Goal: Task Accomplishment & Management: Use online tool/utility

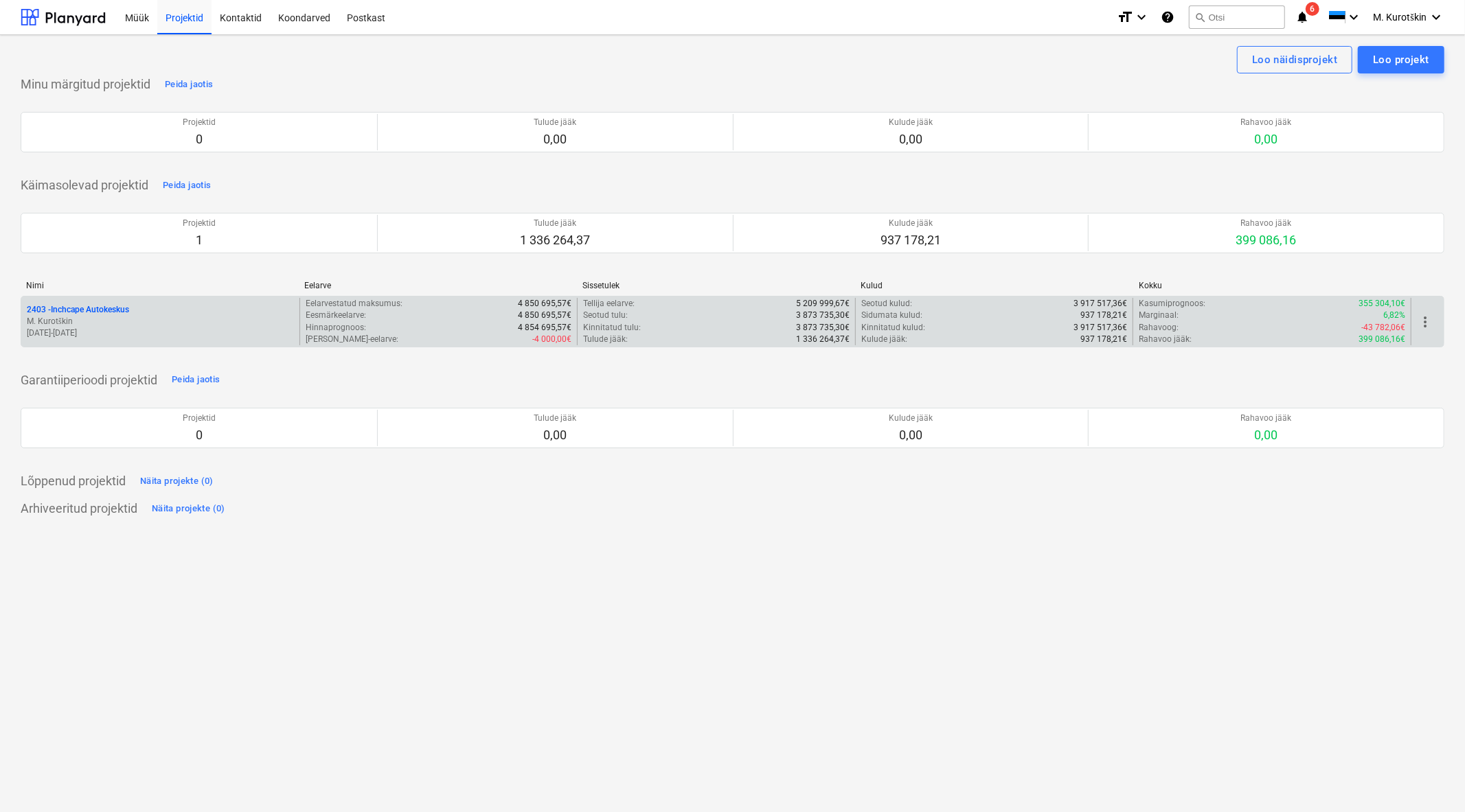
click at [111, 309] on p "2403 - Inchcape Autokeskus" at bounding box center [78, 310] width 102 height 12
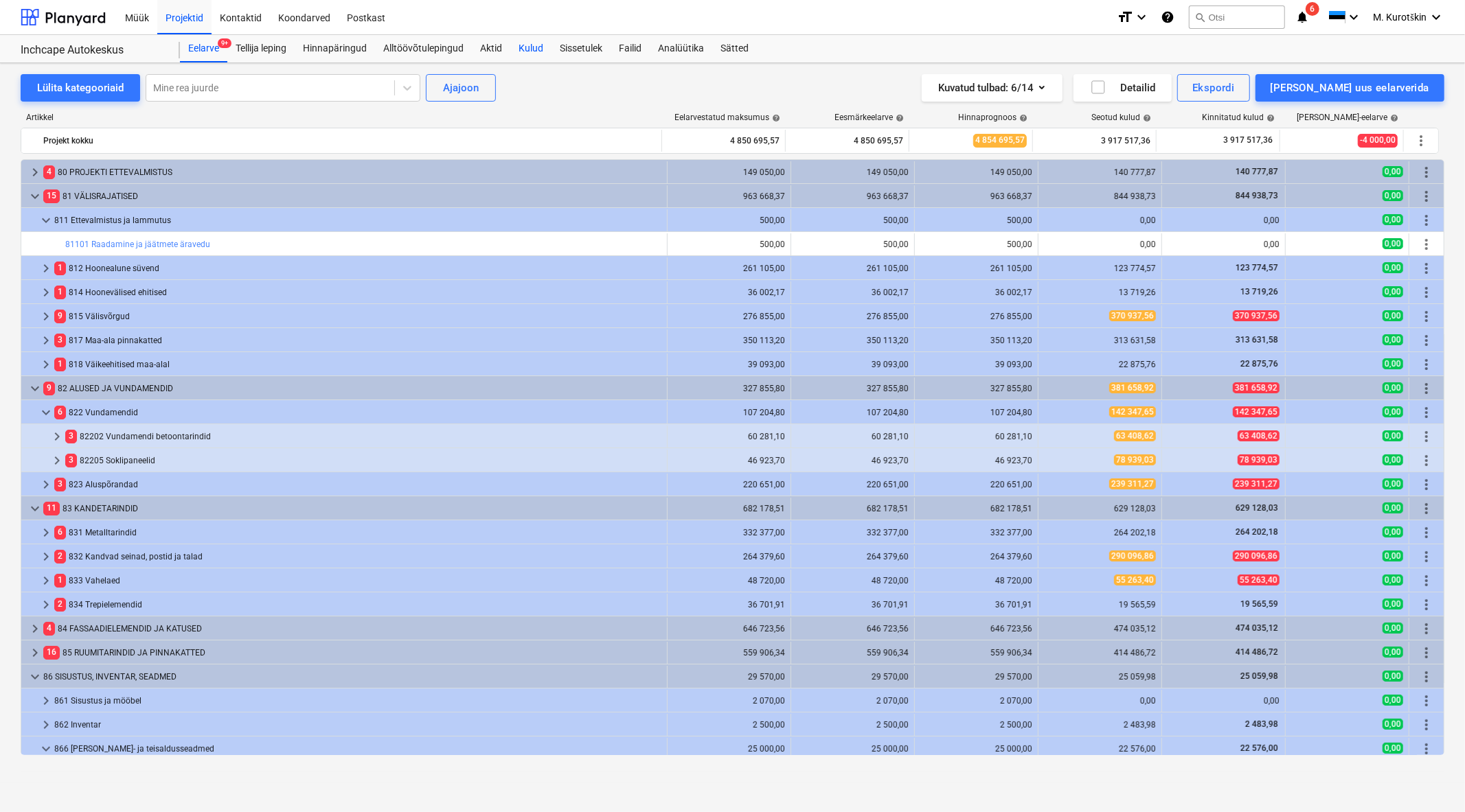
click at [524, 46] on div "Kulud" at bounding box center [530, 49] width 41 height 28
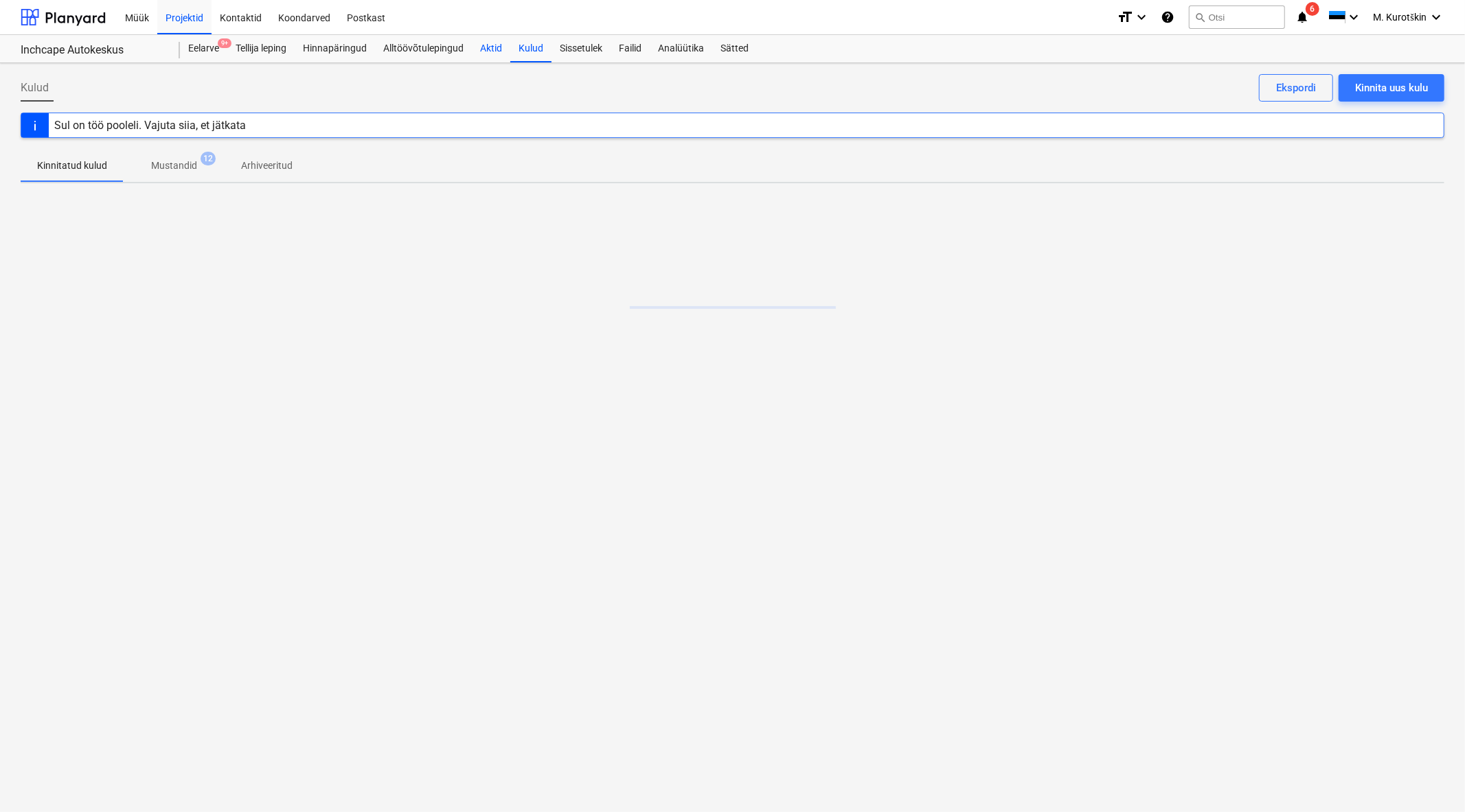
click at [489, 46] on div "Aktid" at bounding box center [490, 49] width 38 height 28
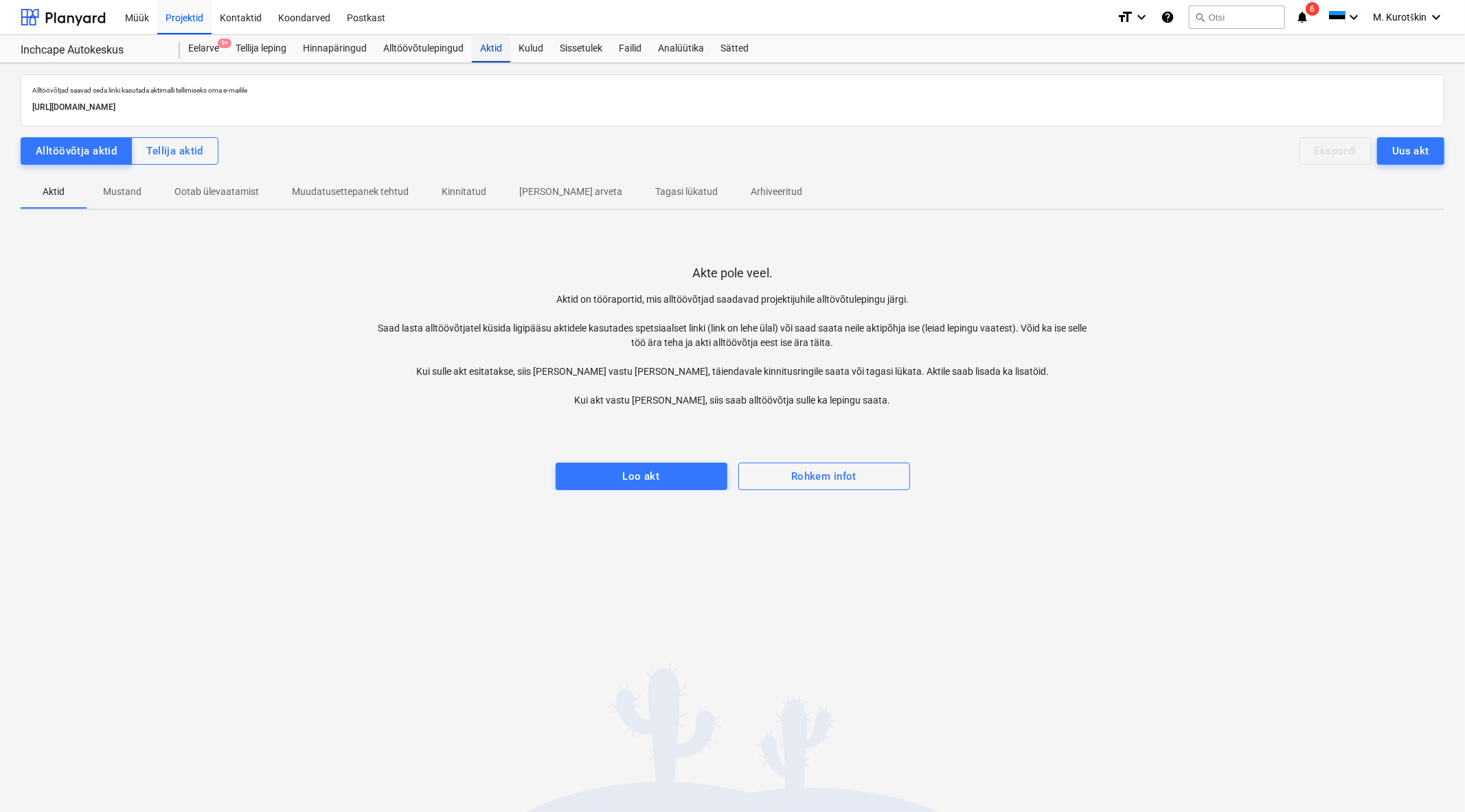
click at [500, 53] on div "Aktid" at bounding box center [490, 49] width 38 height 28
click at [536, 53] on div "Kulud" at bounding box center [530, 49] width 41 height 28
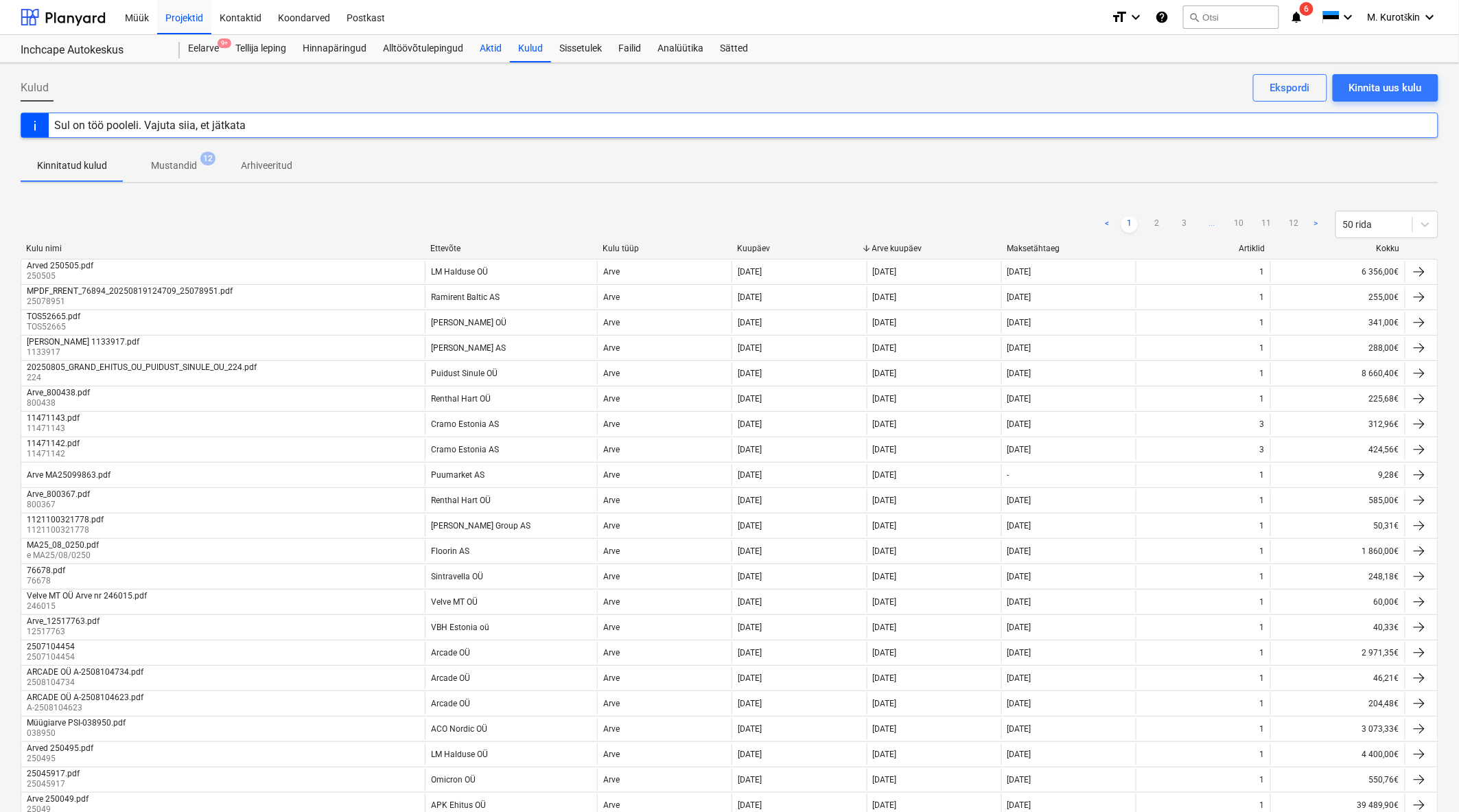
click at [489, 48] on div "Aktid" at bounding box center [490, 49] width 38 height 28
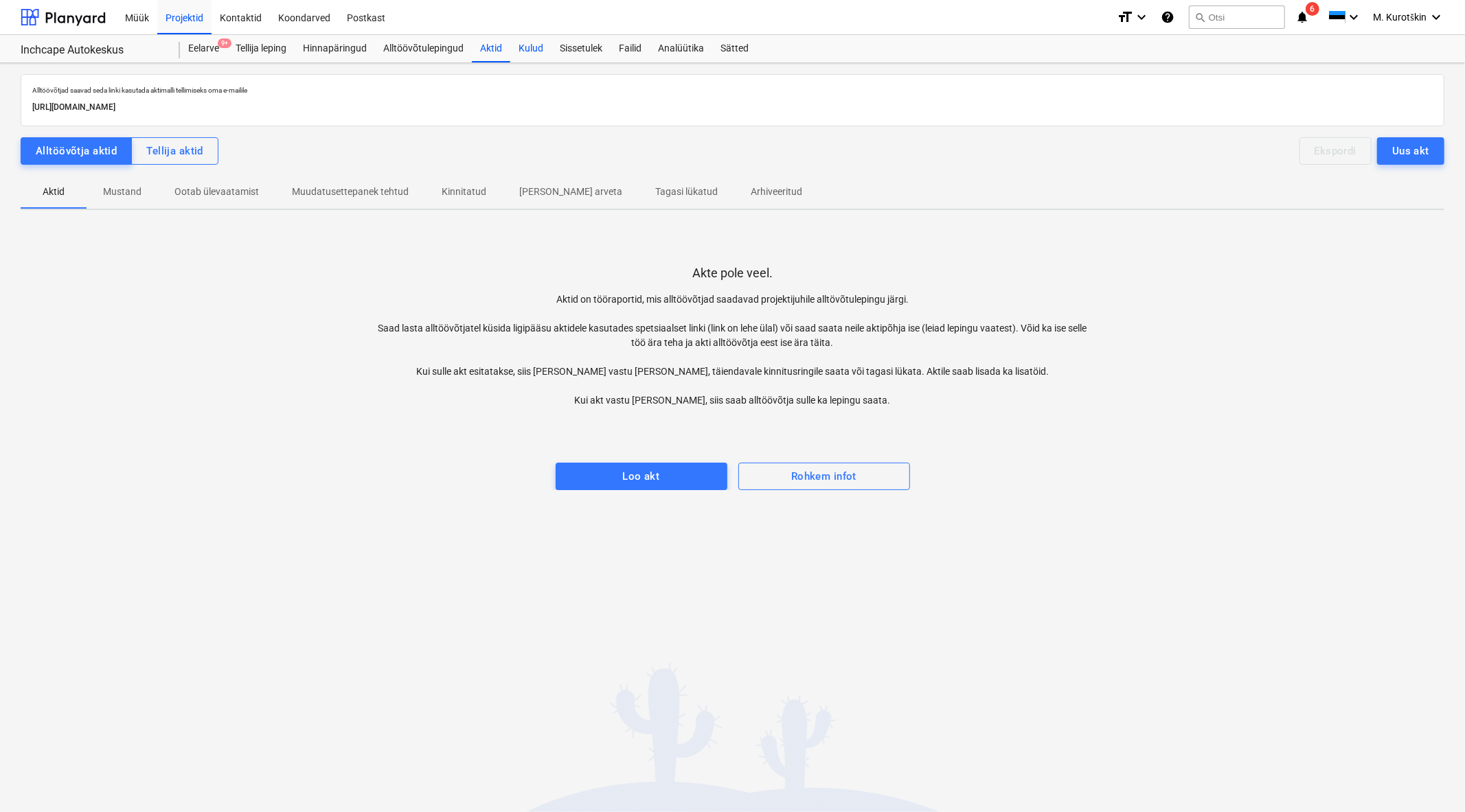
click at [512, 49] on div "Kulud" at bounding box center [530, 49] width 41 height 28
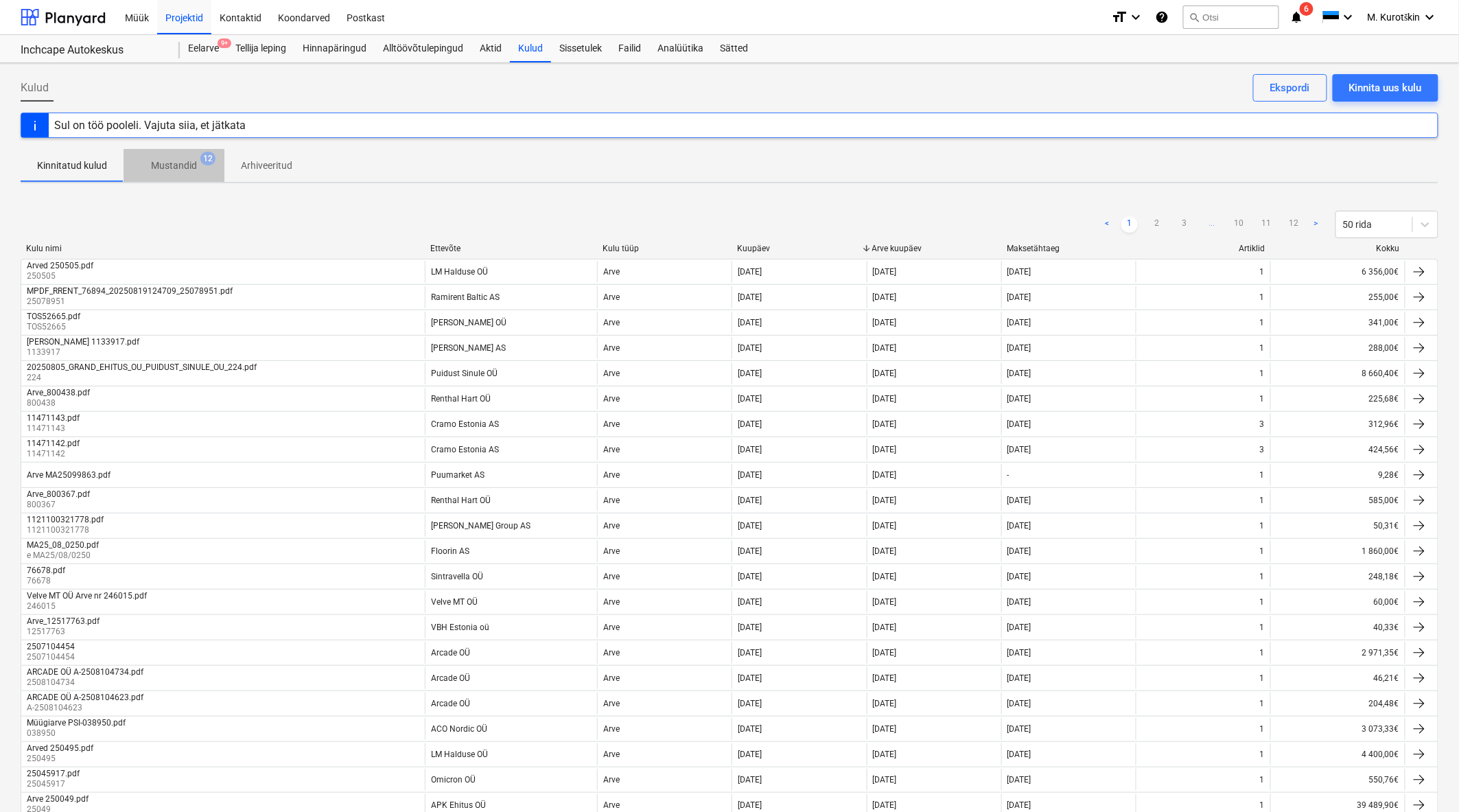
click at [163, 173] on p "Mustandid" at bounding box center [173, 165] width 46 height 14
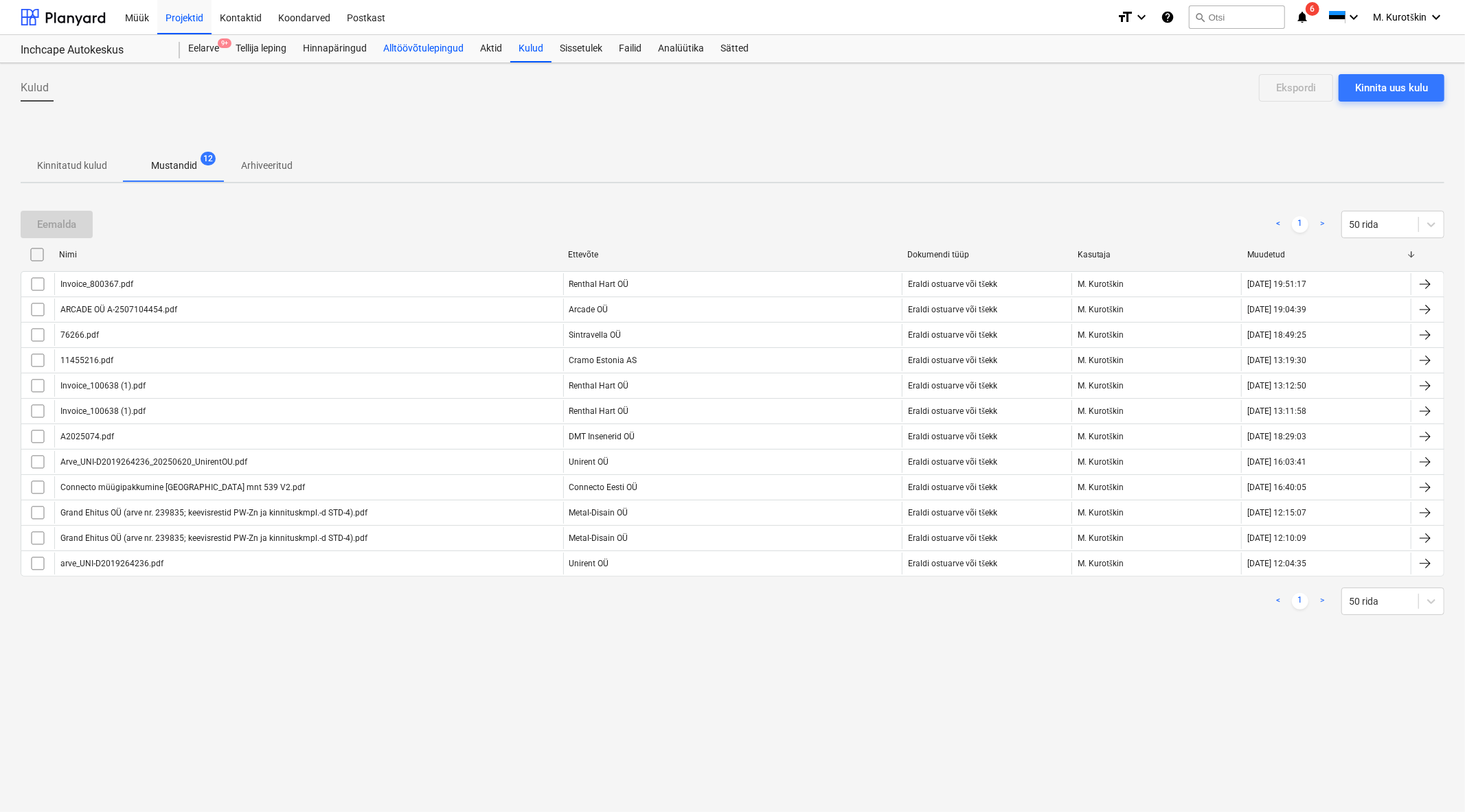
click at [469, 60] on div "Alltöövõtulepingud" at bounding box center [423, 49] width 97 height 28
click at [479, 53] on div "Aktid" at bounding box center [490, 49] width 38 height 28
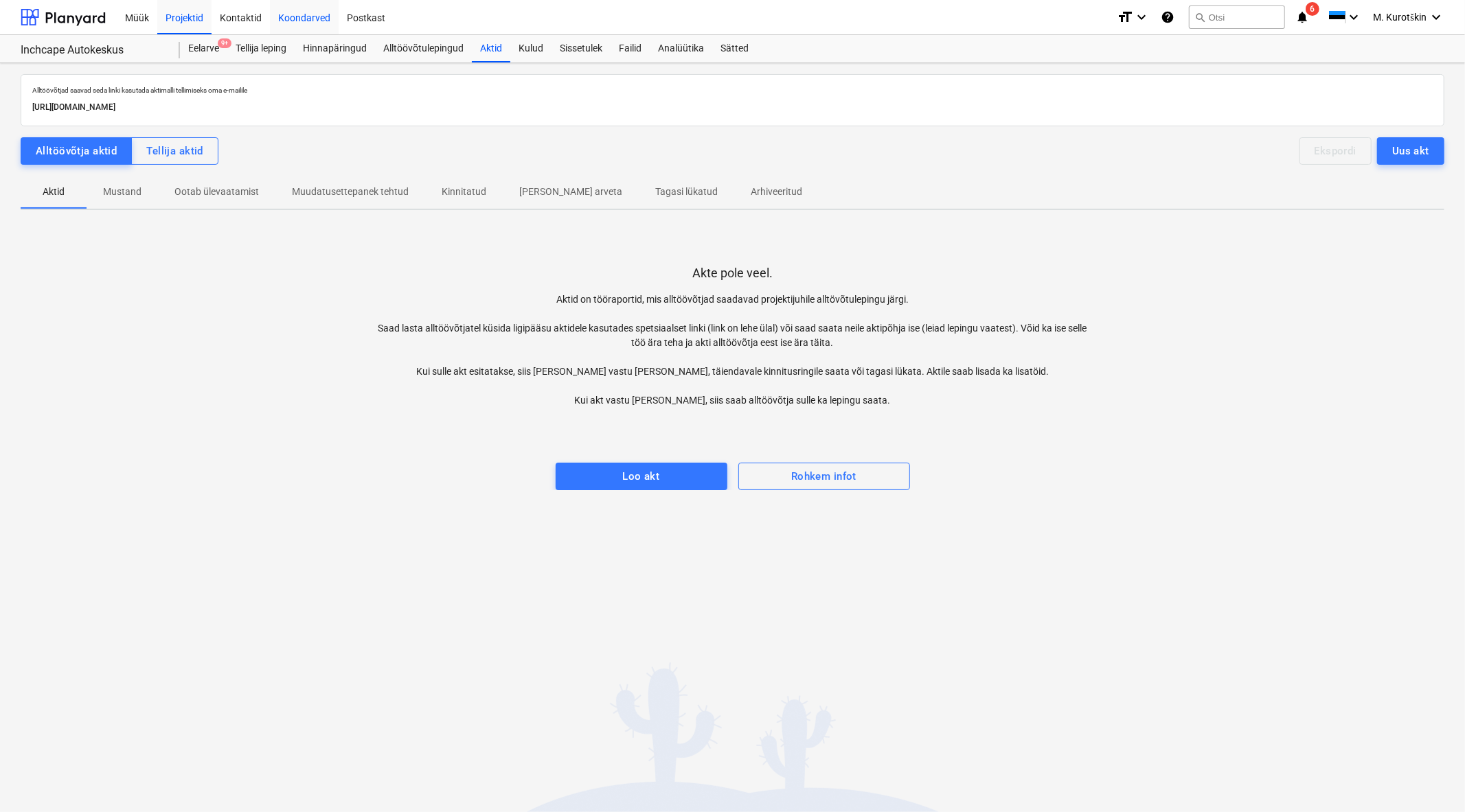
click at [298, 17] on div "Koondarved" at bounding box center [303, 17] width 68 height 35
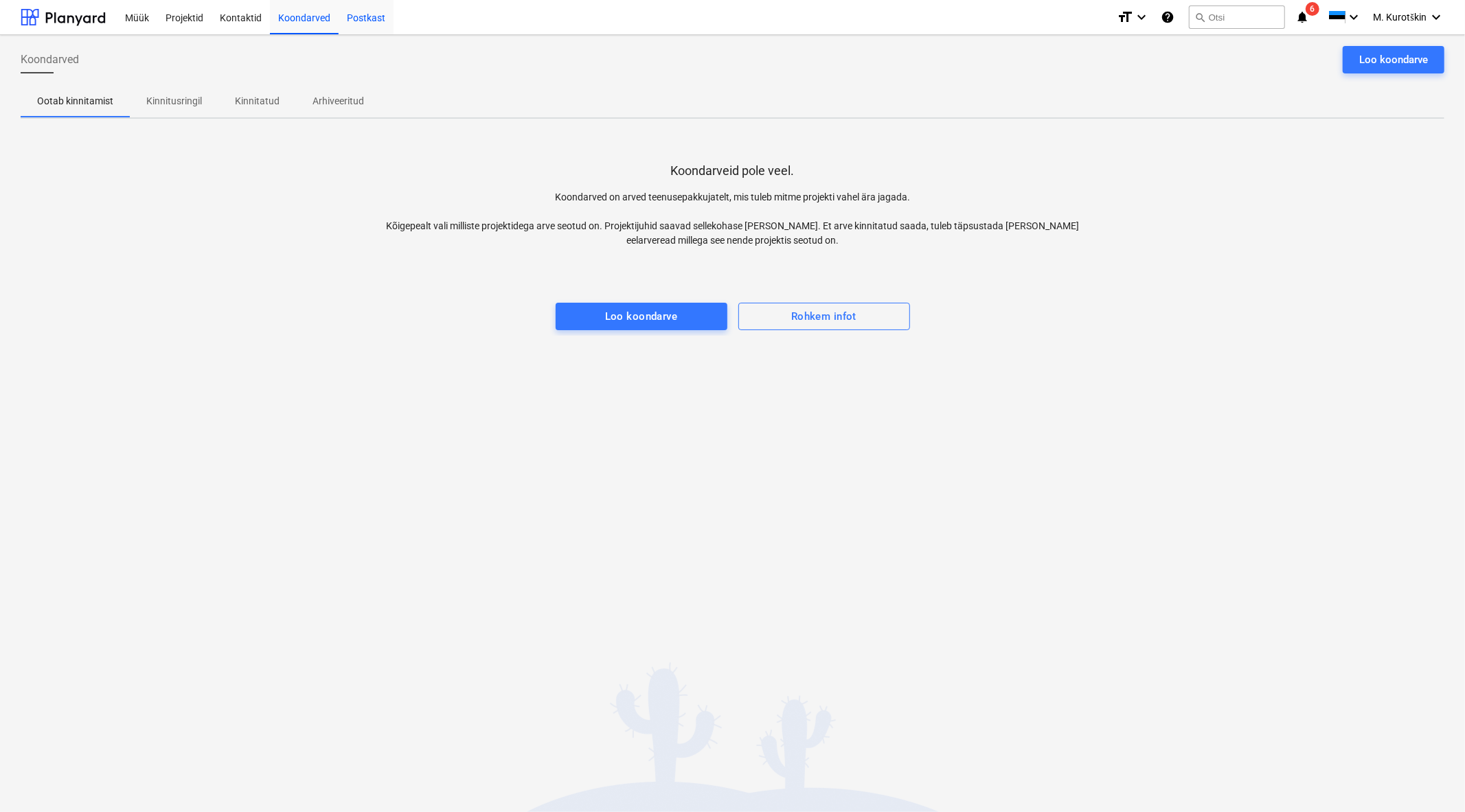
click at [382, 23] on div "Postkast" at bounding box center [366, 17] width 55 height 35
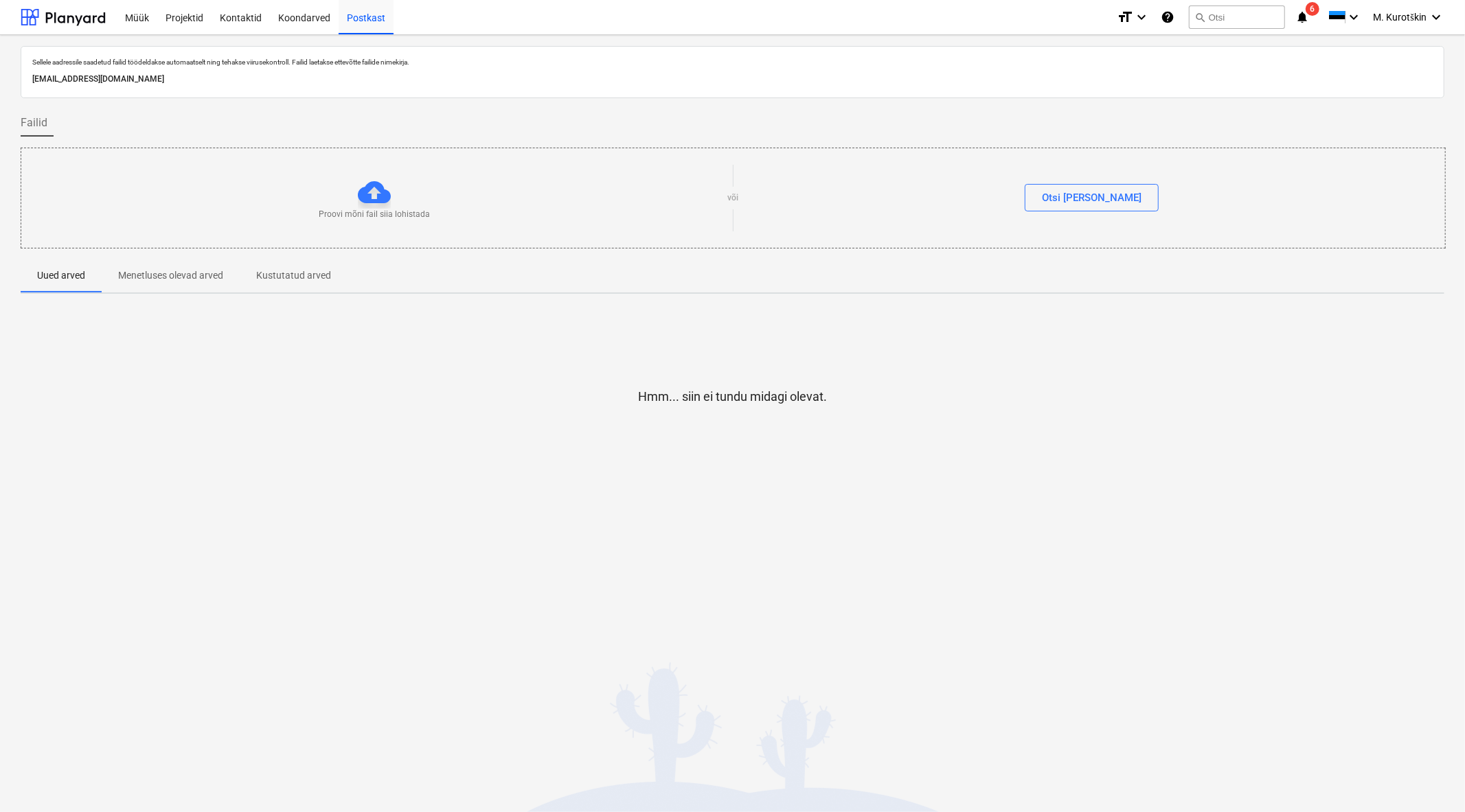
click at [414, 209] on p "Proovi mõni fail siia lohistada" at bounding box center [374, 215] width 111 height 12
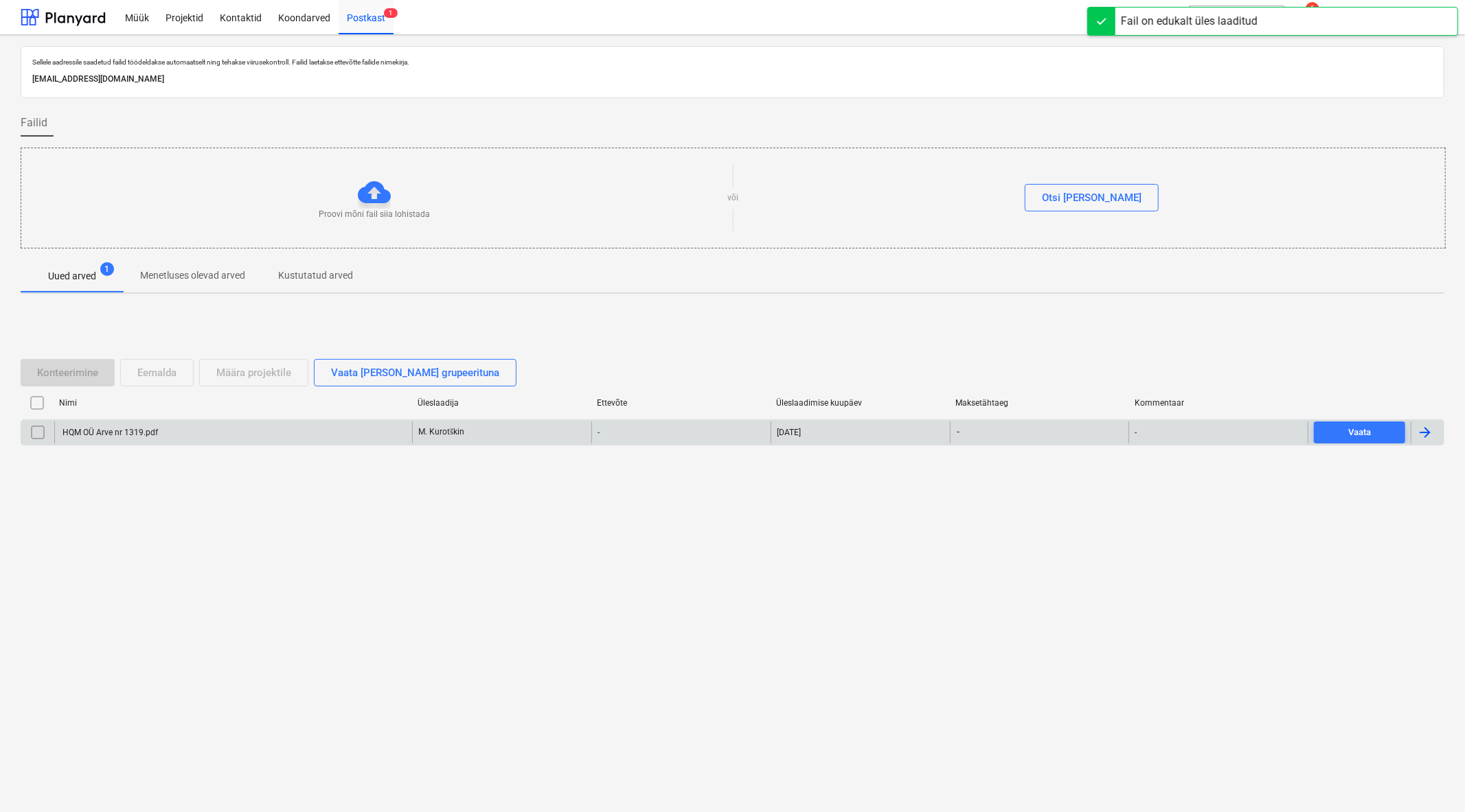
click at [44, 436] on input "checkbox" at bounding box center [38, 432] width 22 height 22
click at [265, 366] on div "Määra projektile" at bounding box center [254, 373] width 75 height 18
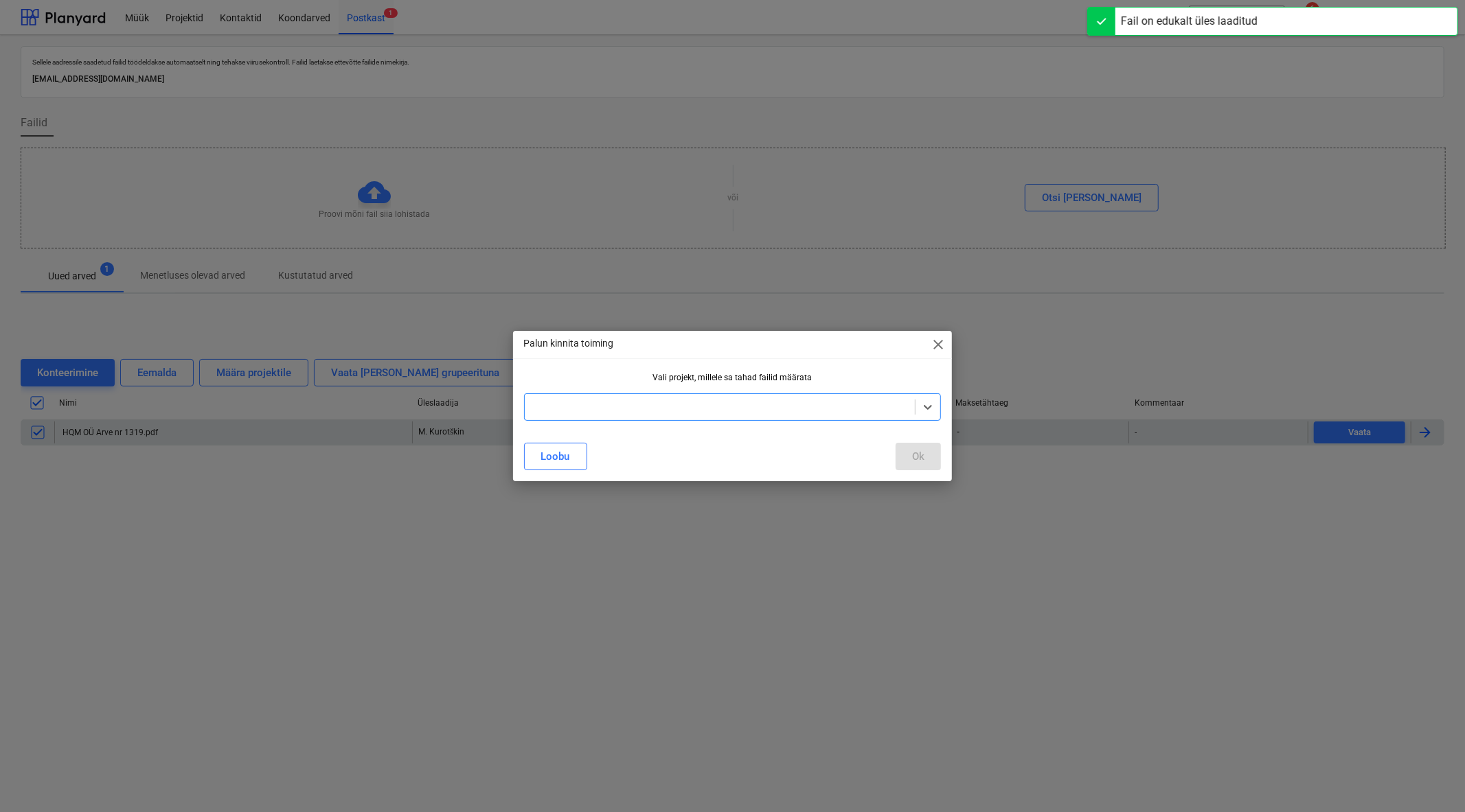
click at [613, 386] on div at bounding box center [733, 387] width 417 height 11
click at [616, 401] on div at bounding box center [720, 407] width 377 height 14
click at [612, 430] on div "Inchcape Autokeskus" at bounding box center [733, 440] width 417 height 22
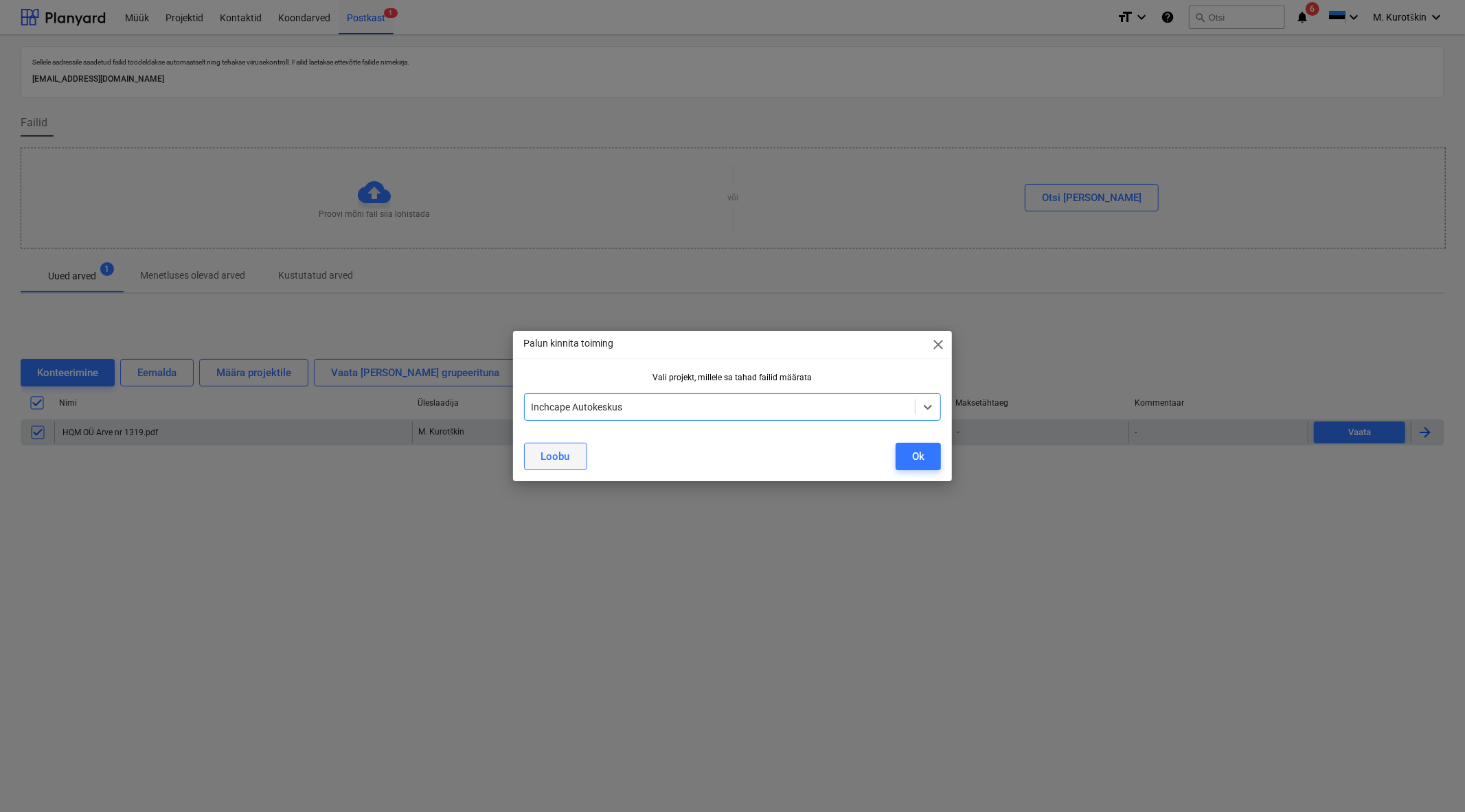
click at [563, 464] on div "Loobu" at bounding box center [556, 456] width 29 height 18
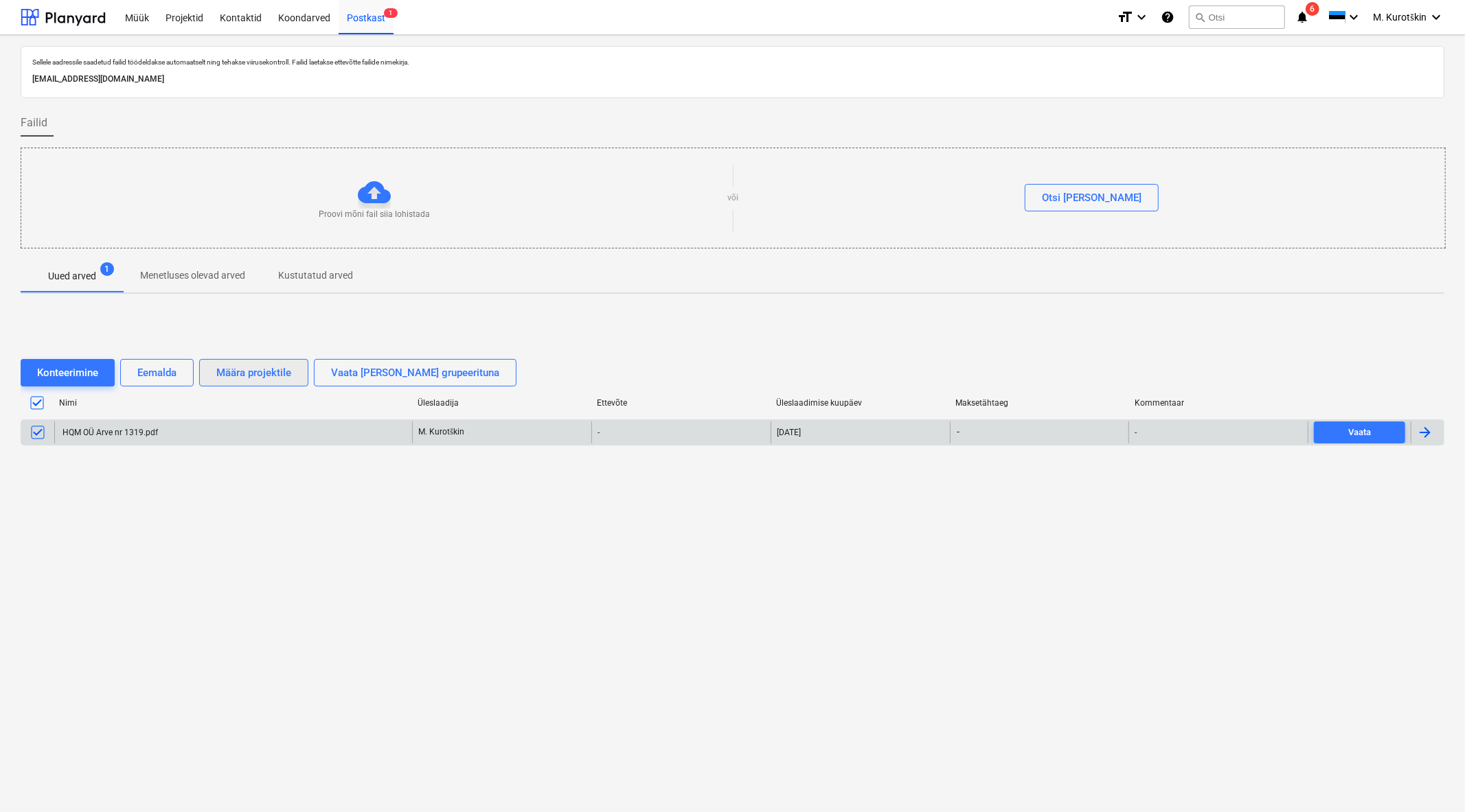
click at [264, 383] on button "Määra projektile" at bounding box center [253, 372] width 109 height 28
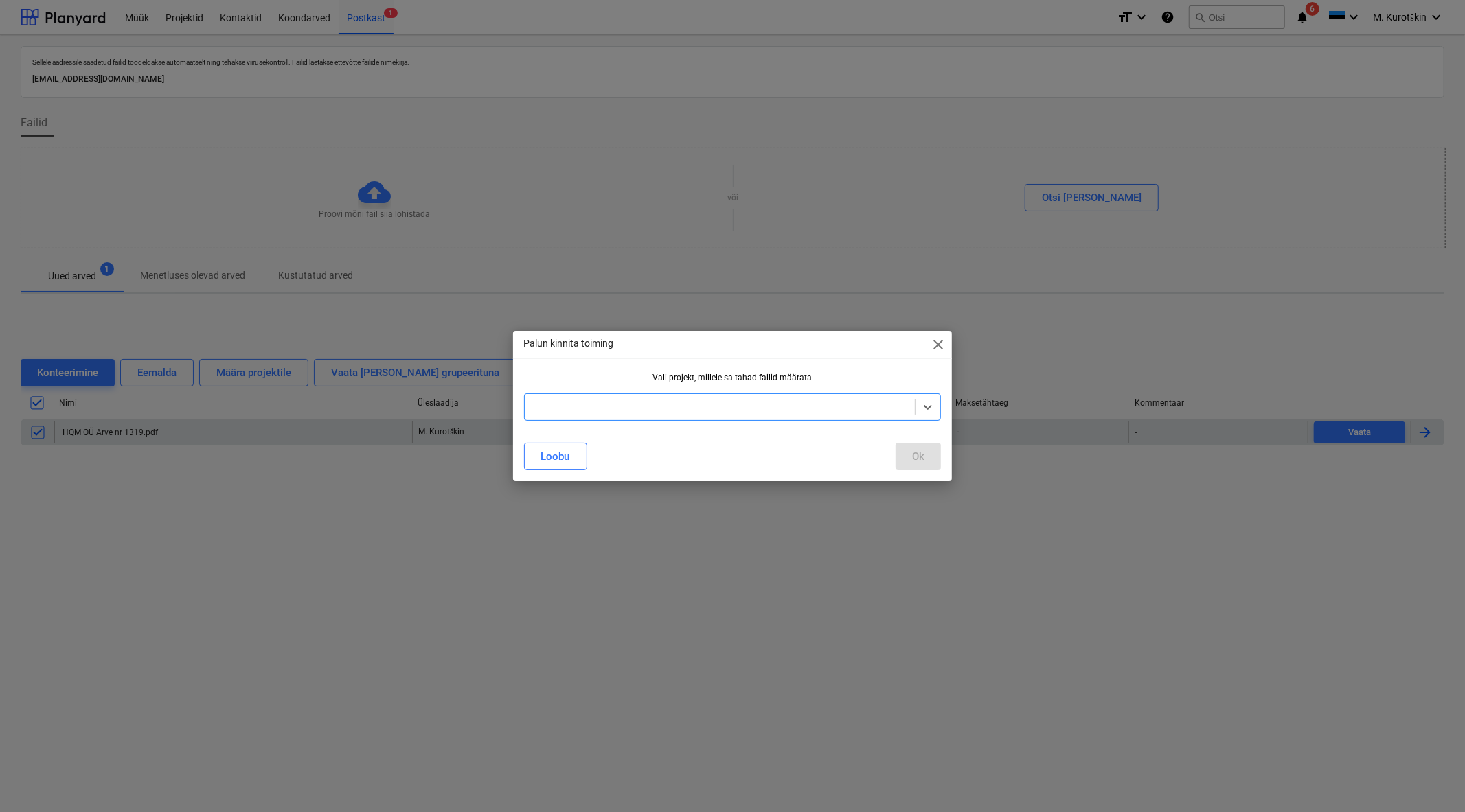
drag, startPoint x: 889, startPoint y: 417, endPoint x: 876, endPoint y: 404, distance: 18.4
click at [887, 414] on div at bounding box center [733, 407] width 417 height 28
click at [791, 436] on div "Inchcape Autokeskus" at bounding box center [733, 440] width 417 height 22
click at [918, 456] on div "Ok" at bounding box center [918, 456] width 12 height 18
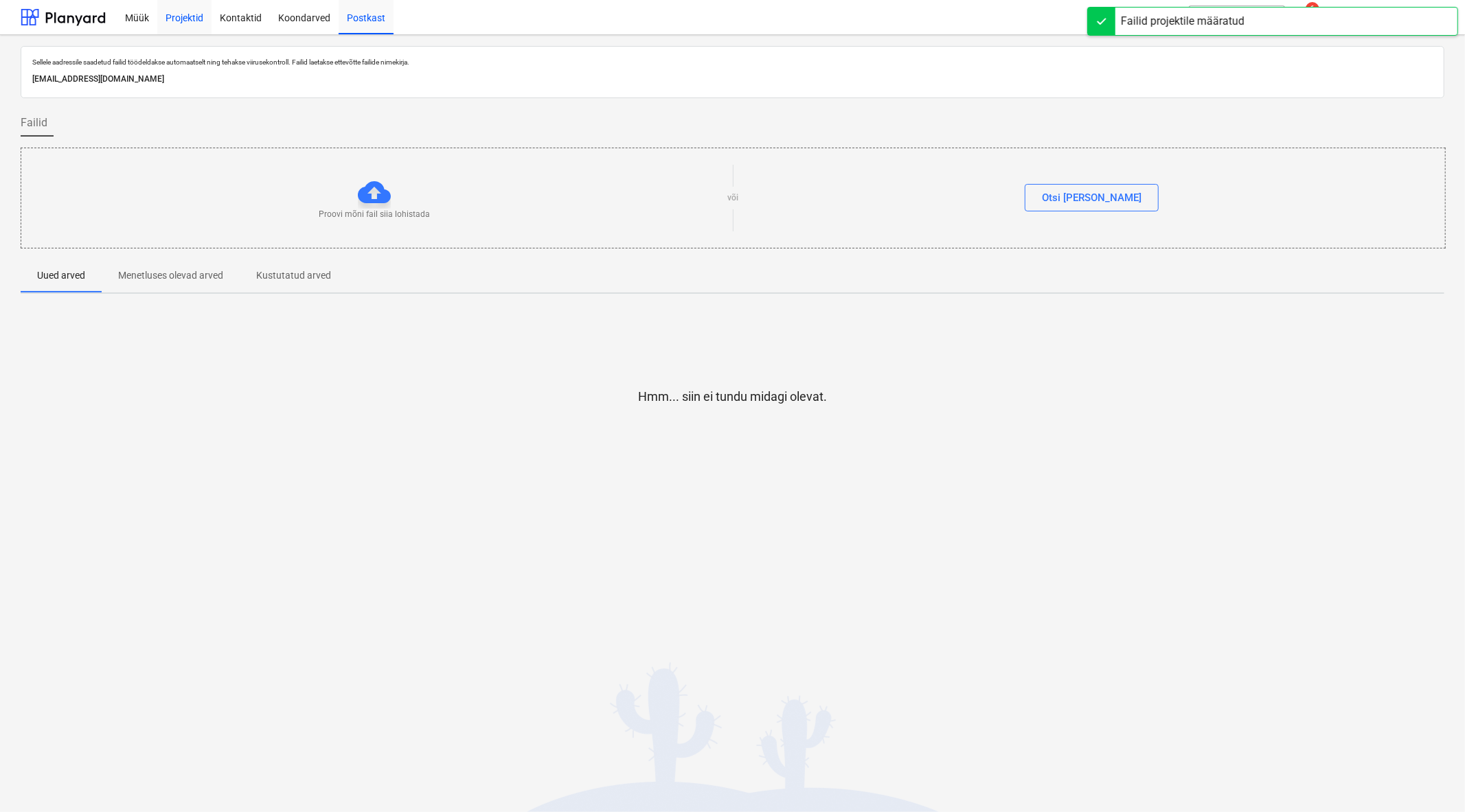
click at [193, 18] on div "Projektid" at bounding box center [184, 17] width 54 height 35
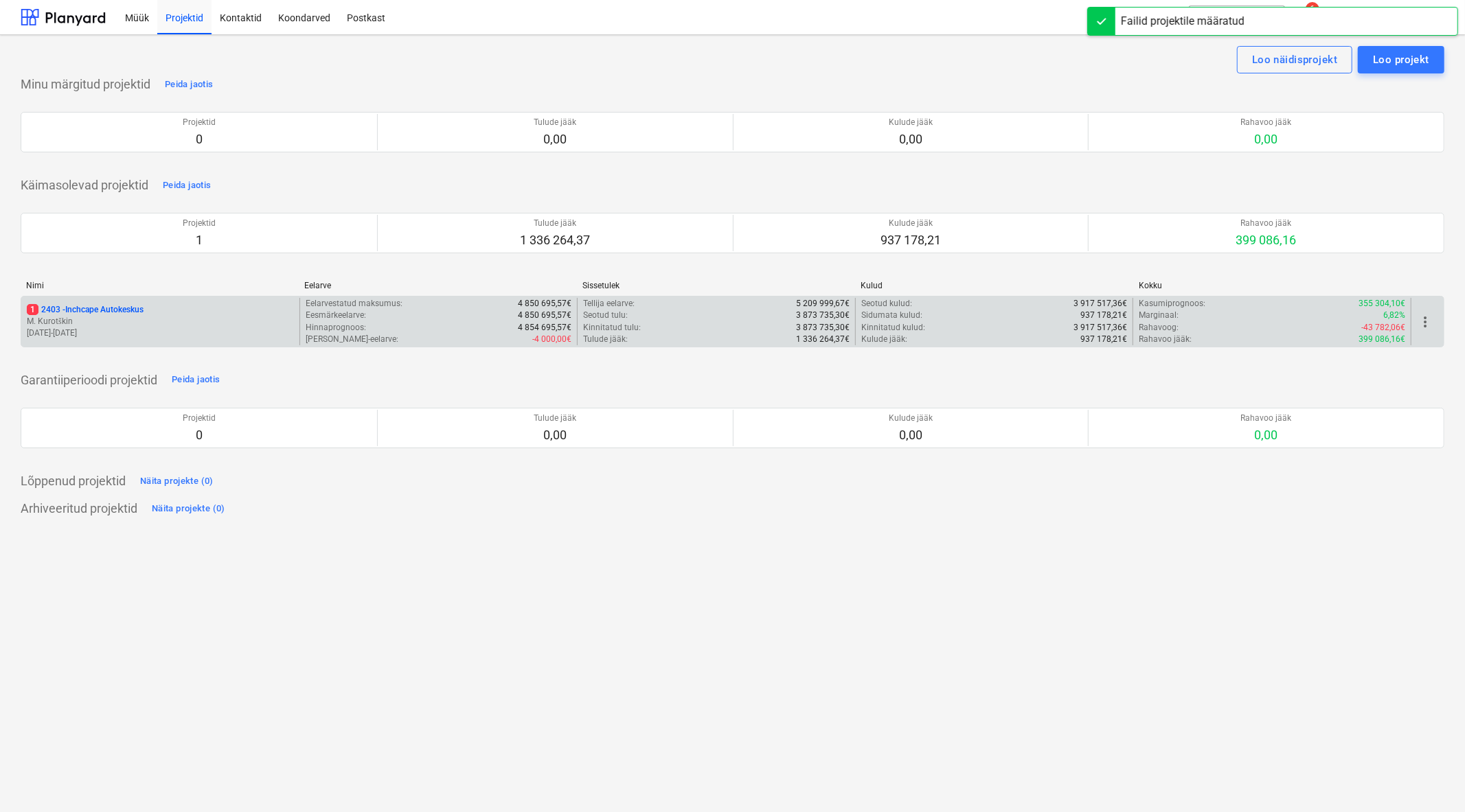
click at [155, 318] on p "M. Kurotškin" at bounding box center [161, 322] width 267 height 12
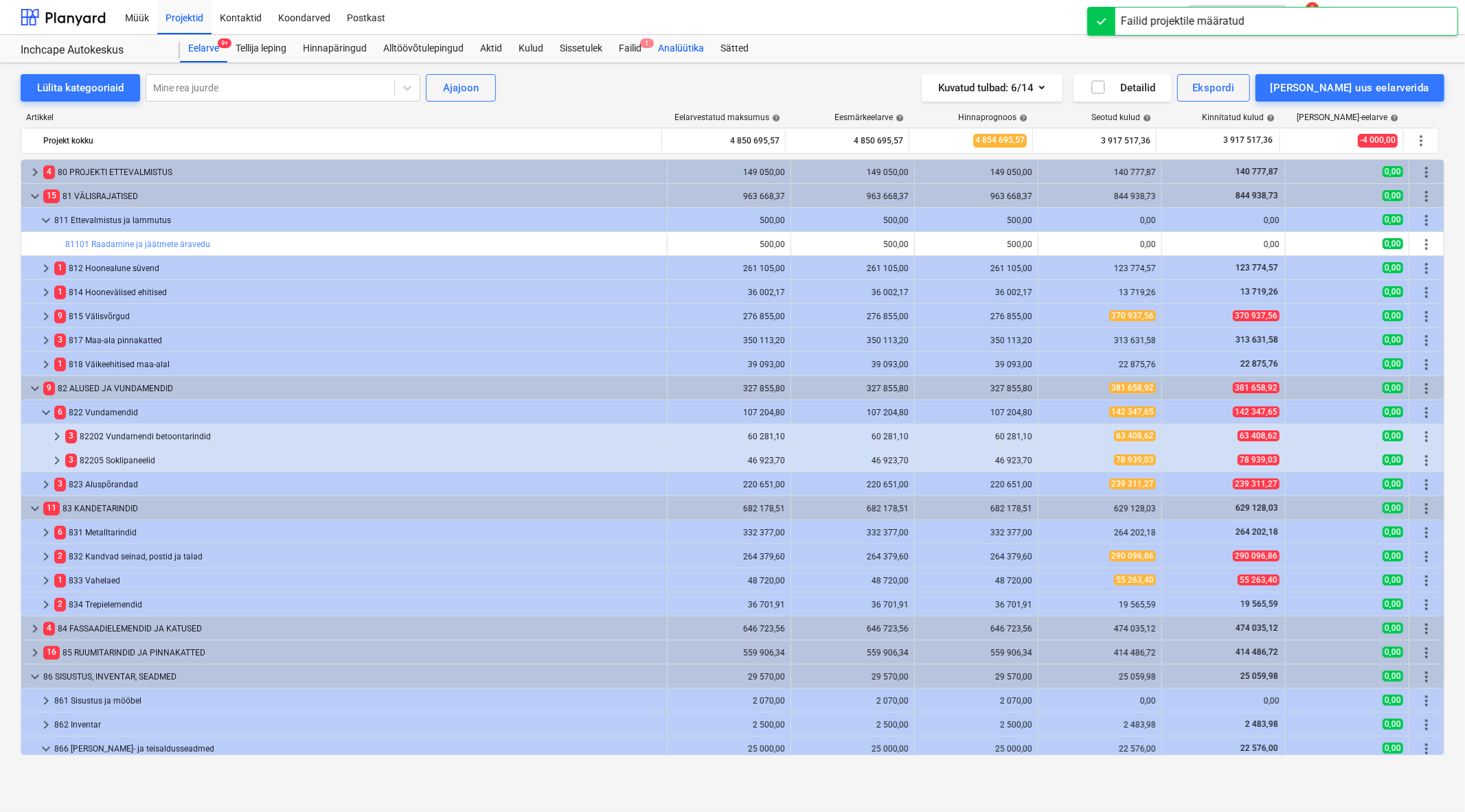
click at [656, 50] on div "Analüütika" at bounding box center [680, 49] width 62 height 28
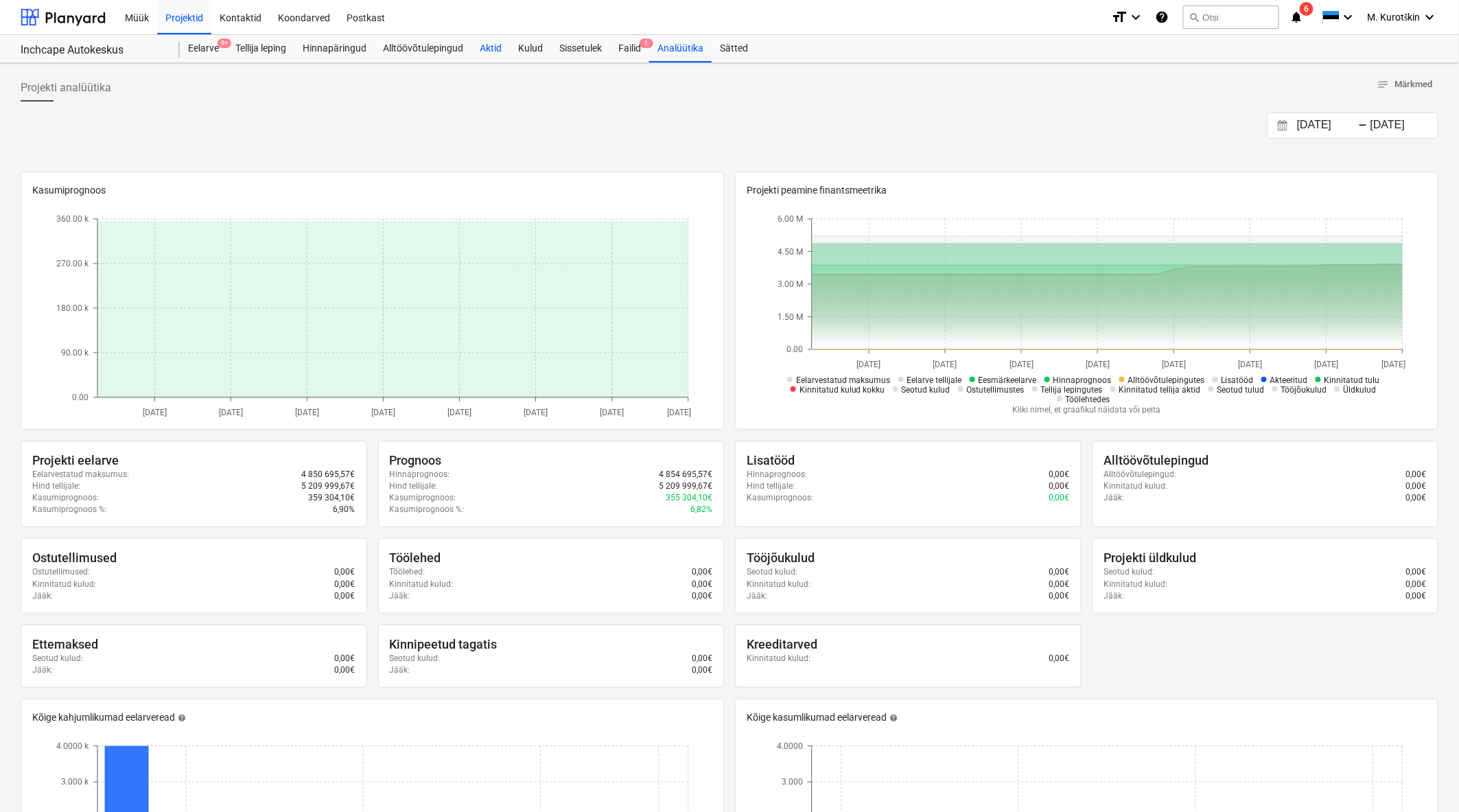
click at [508, 53] on div "Aktid" at bounding box center [490, 49] width 38 height 28
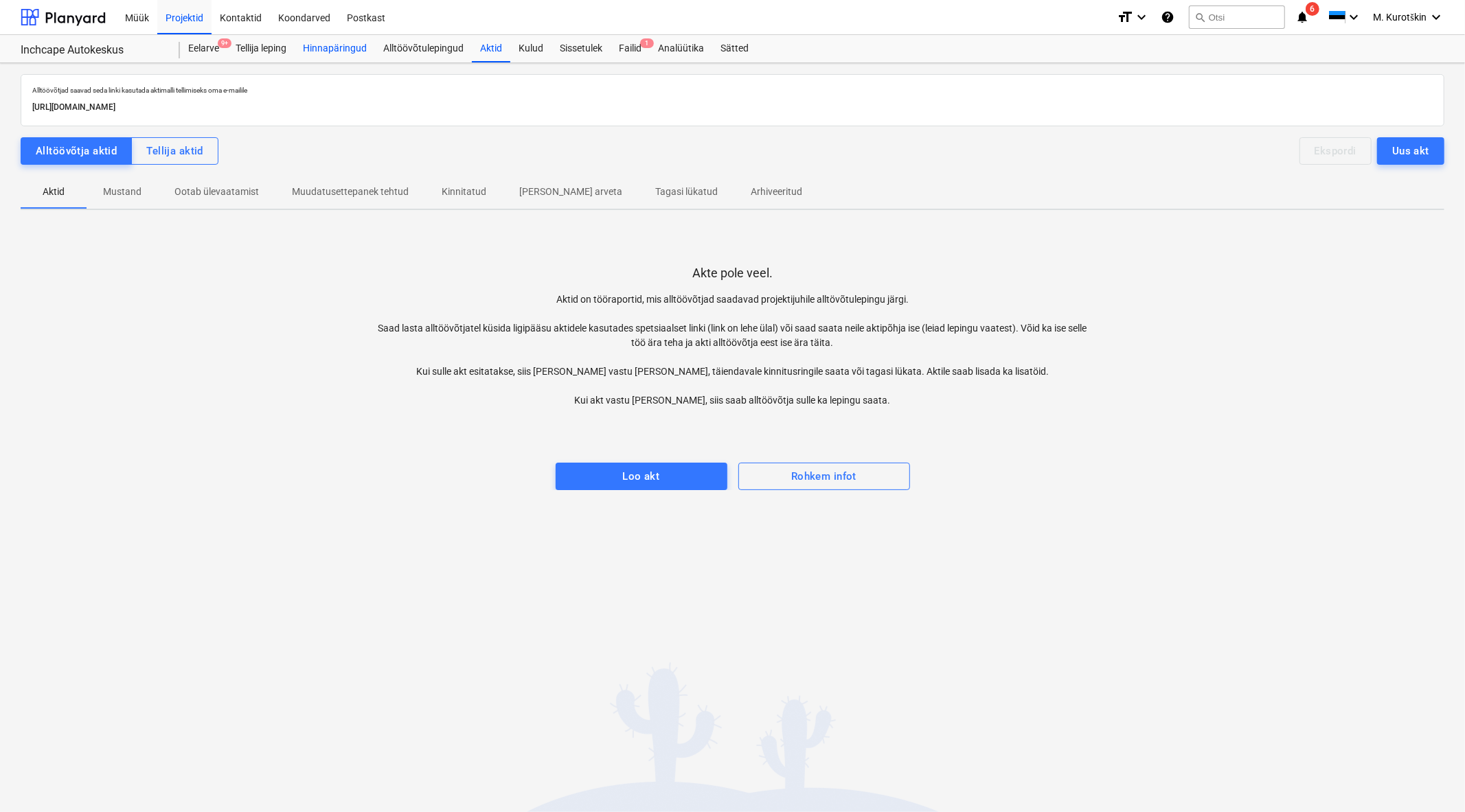
drag, startPoint x: 448, startPoint y: 51, endPoint x: 345, endPoint y: 44, distance: 103.2
click at [448, 51] on div "Alltöövõtulepingud" at bounding box center [423, 49] width 97 height 28
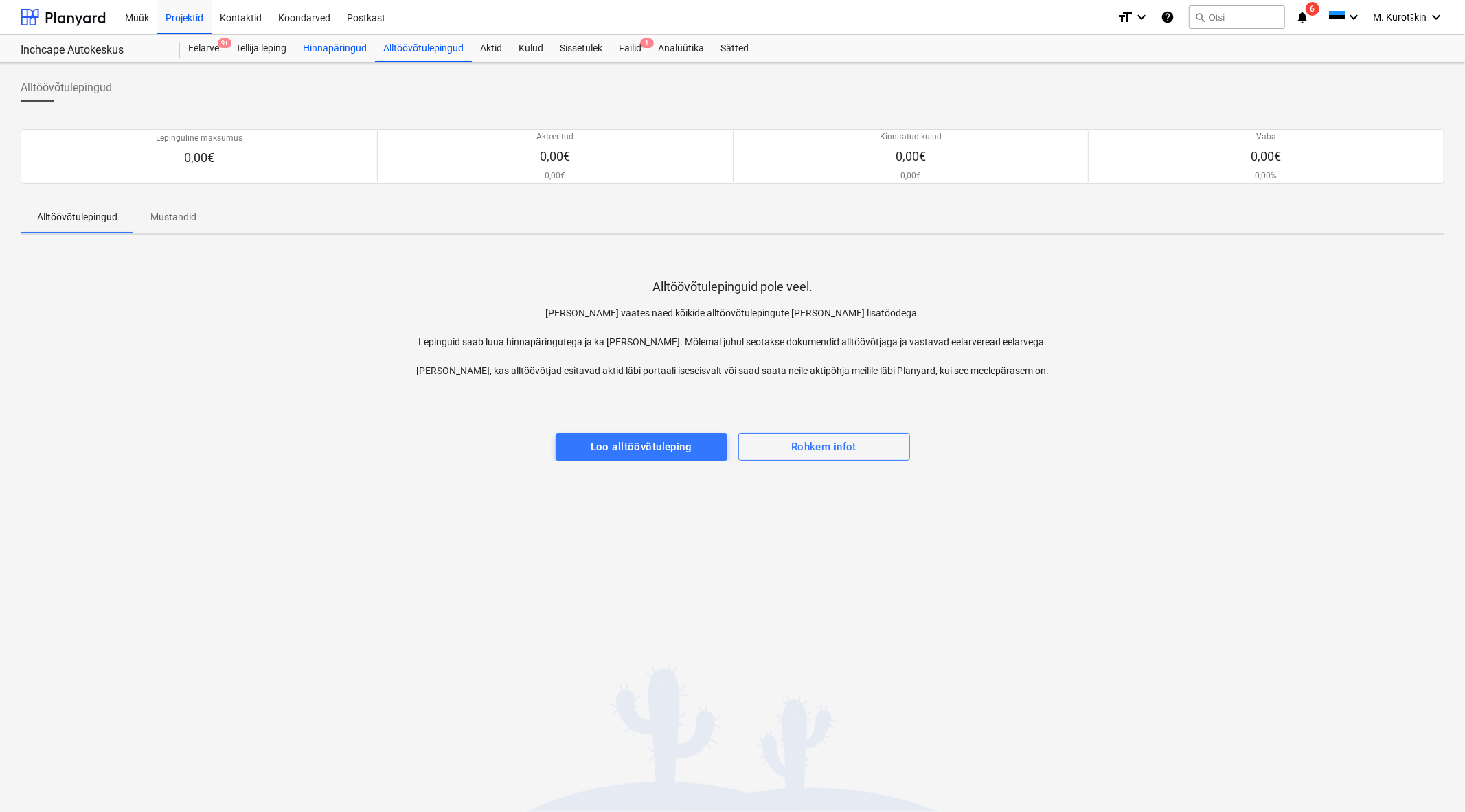
click at [341, 44] on div "Hinnapäringud" at bounding box center [334, 49] width 80 height 28
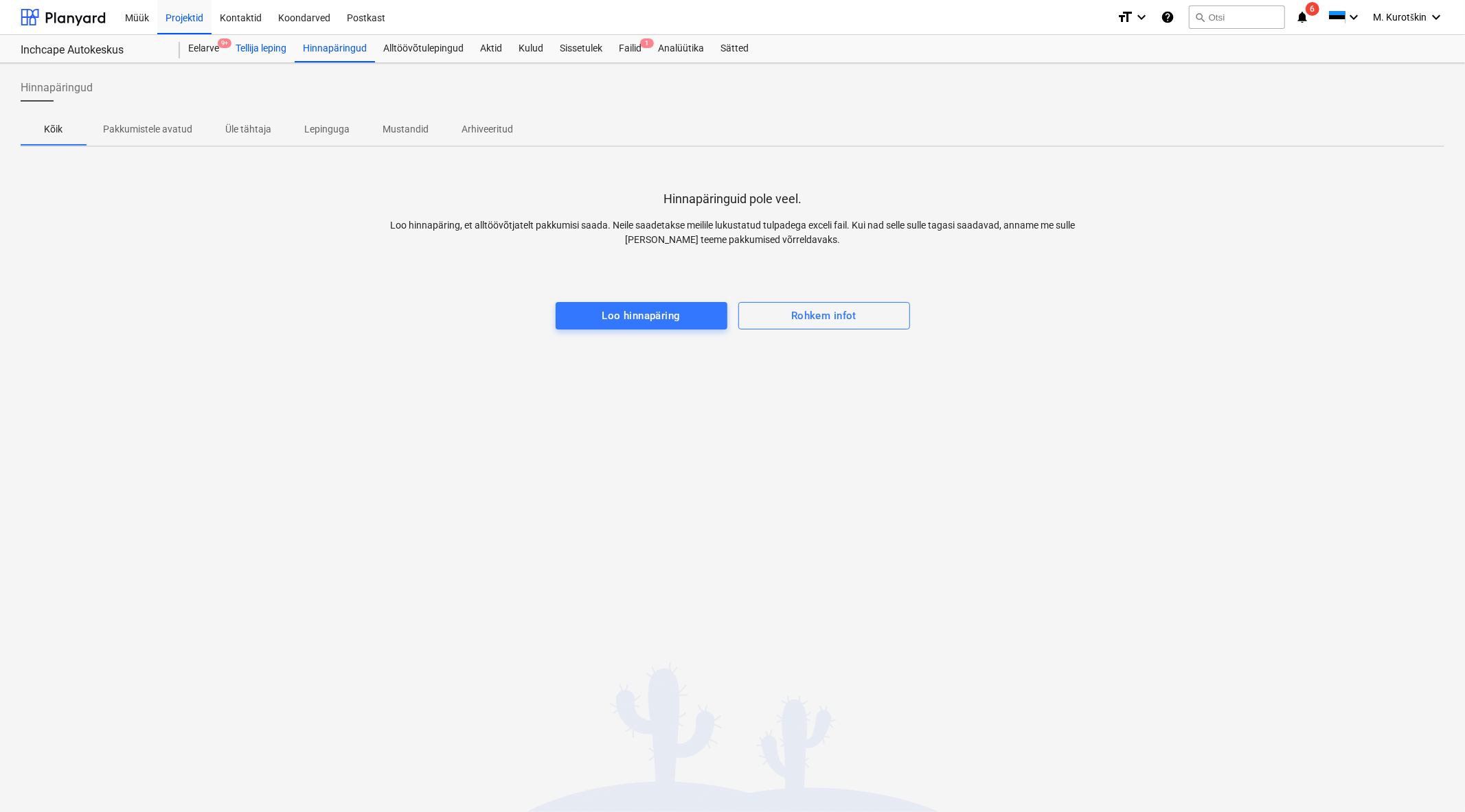
click at [258, 52] on div "Tellija leping" at bounding box center [261, 49] width 68 height 28
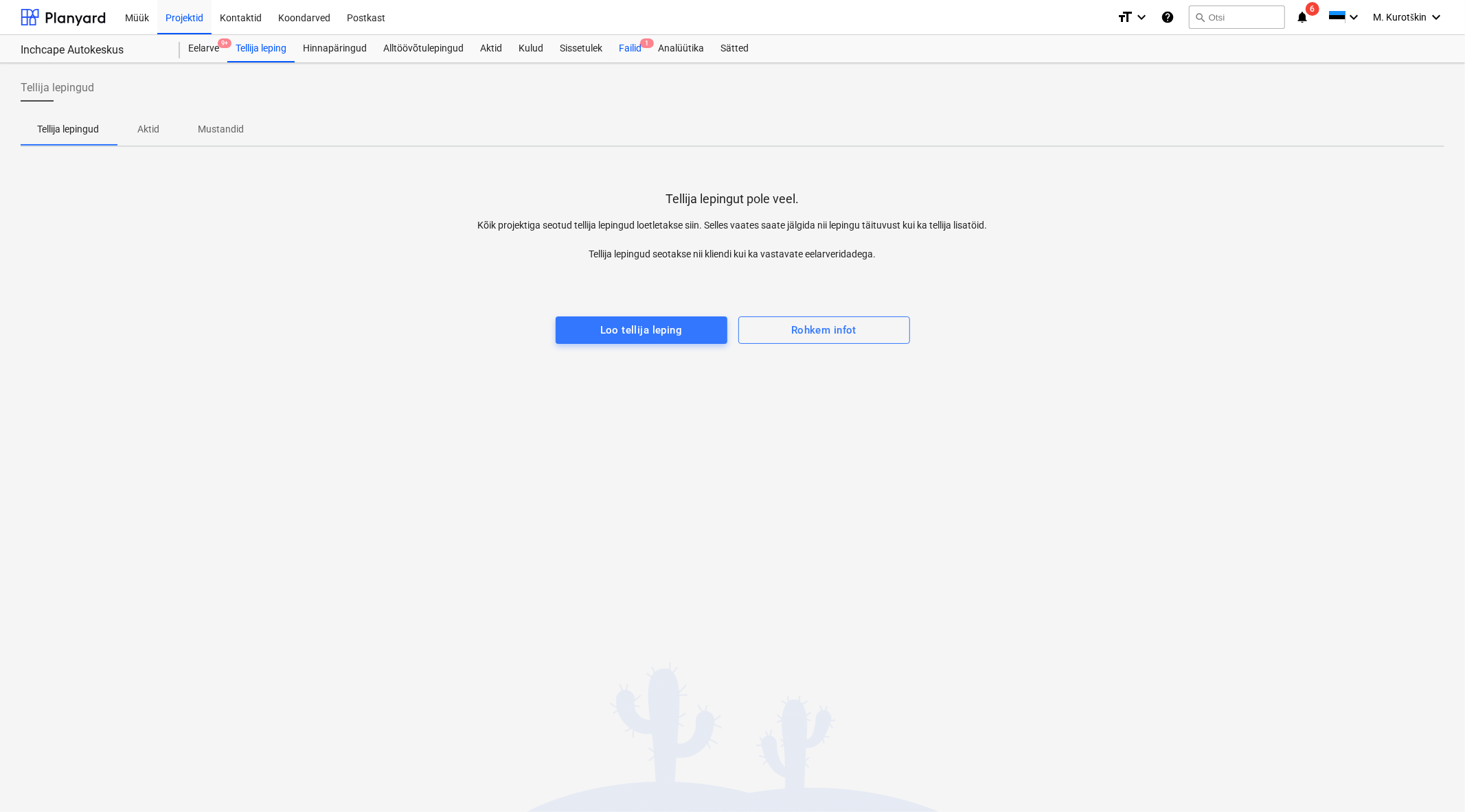
click at [621, 44] on div "Failid 1" at bounding box center [630, 49] width 39 height 28
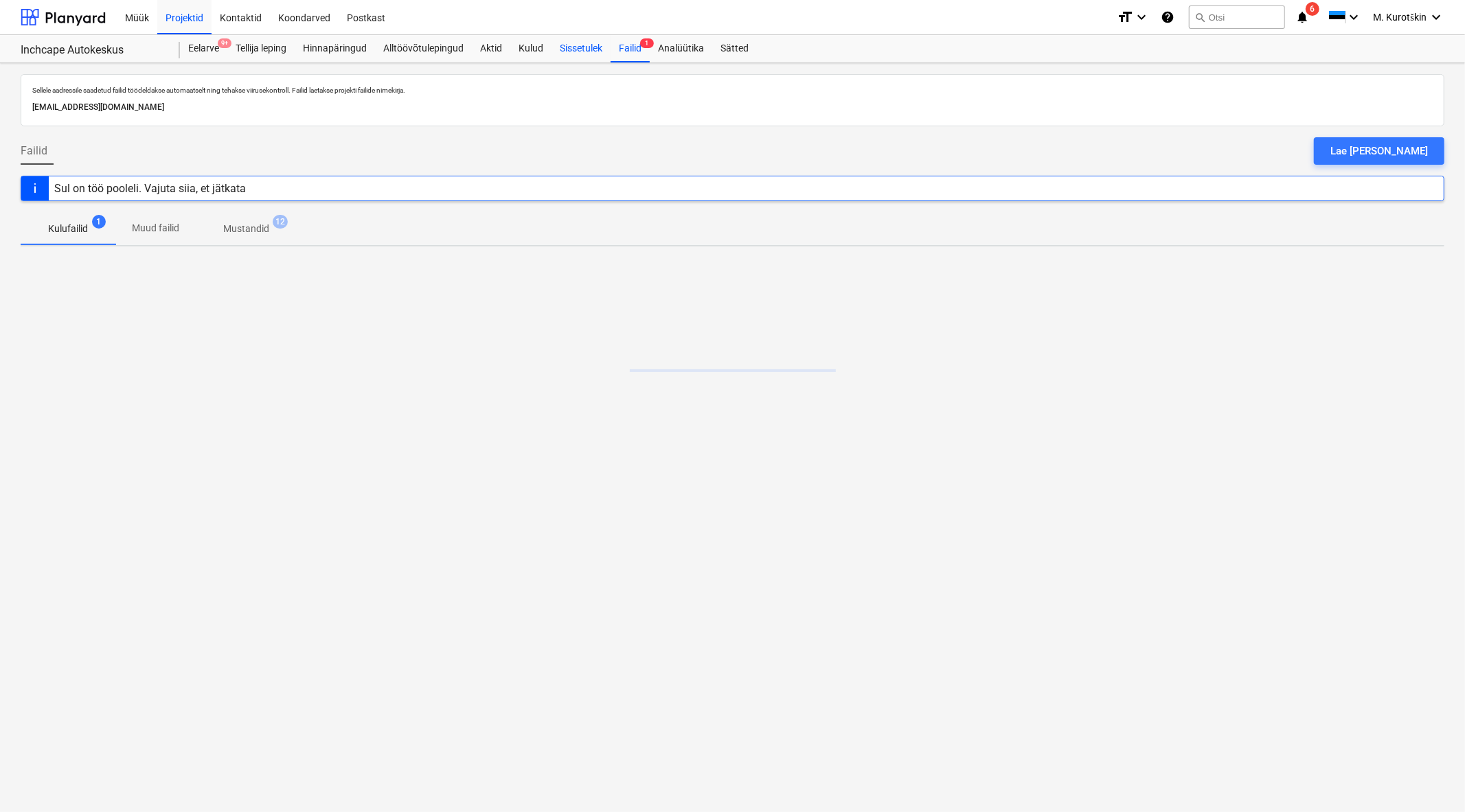
click at [563, 50] on div "Sissetulek" at bounding box center [580, 49] width 59 height 28
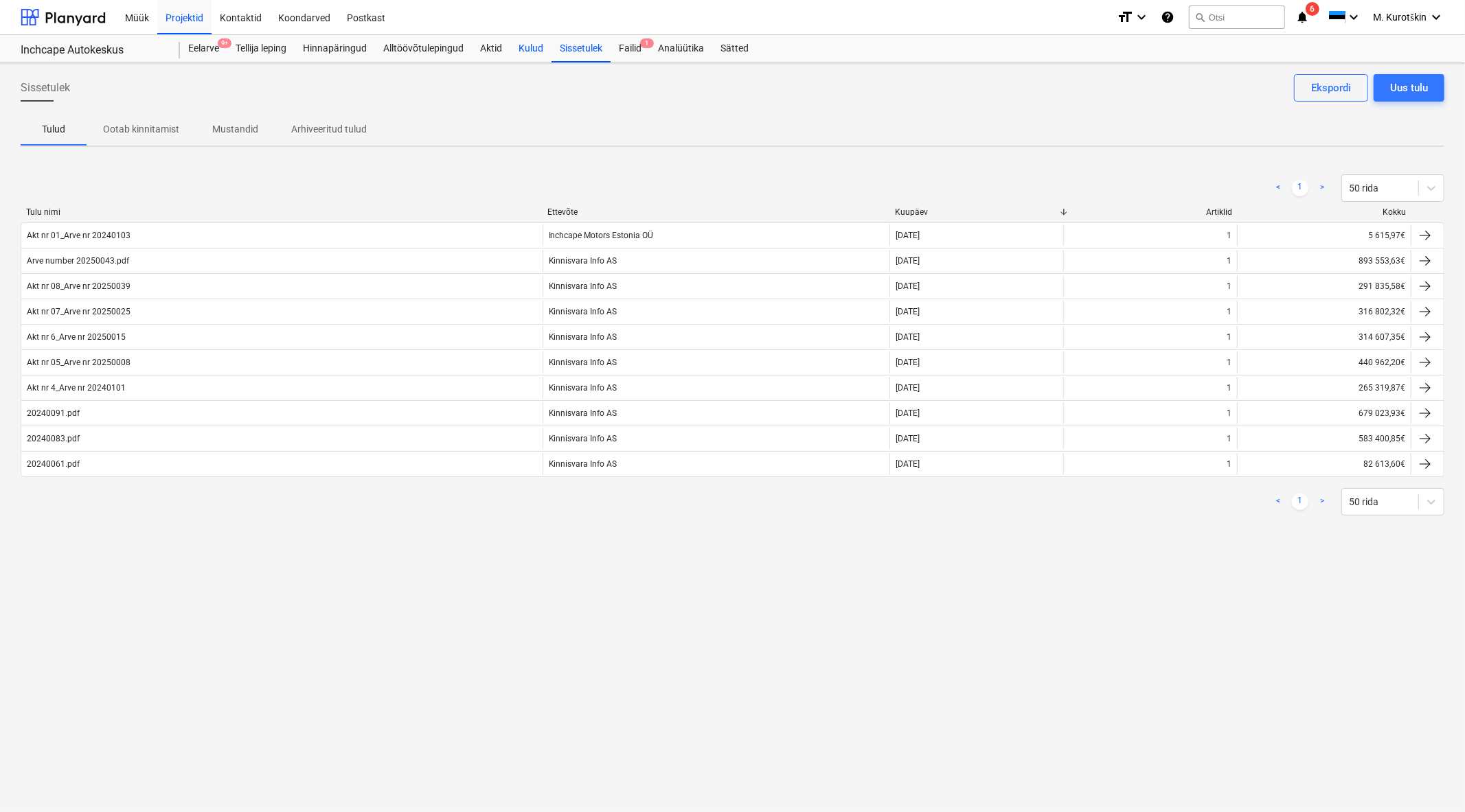
click at [515, 50] on div "Kulud" at bounding box center [530, 49] width 41 height 28
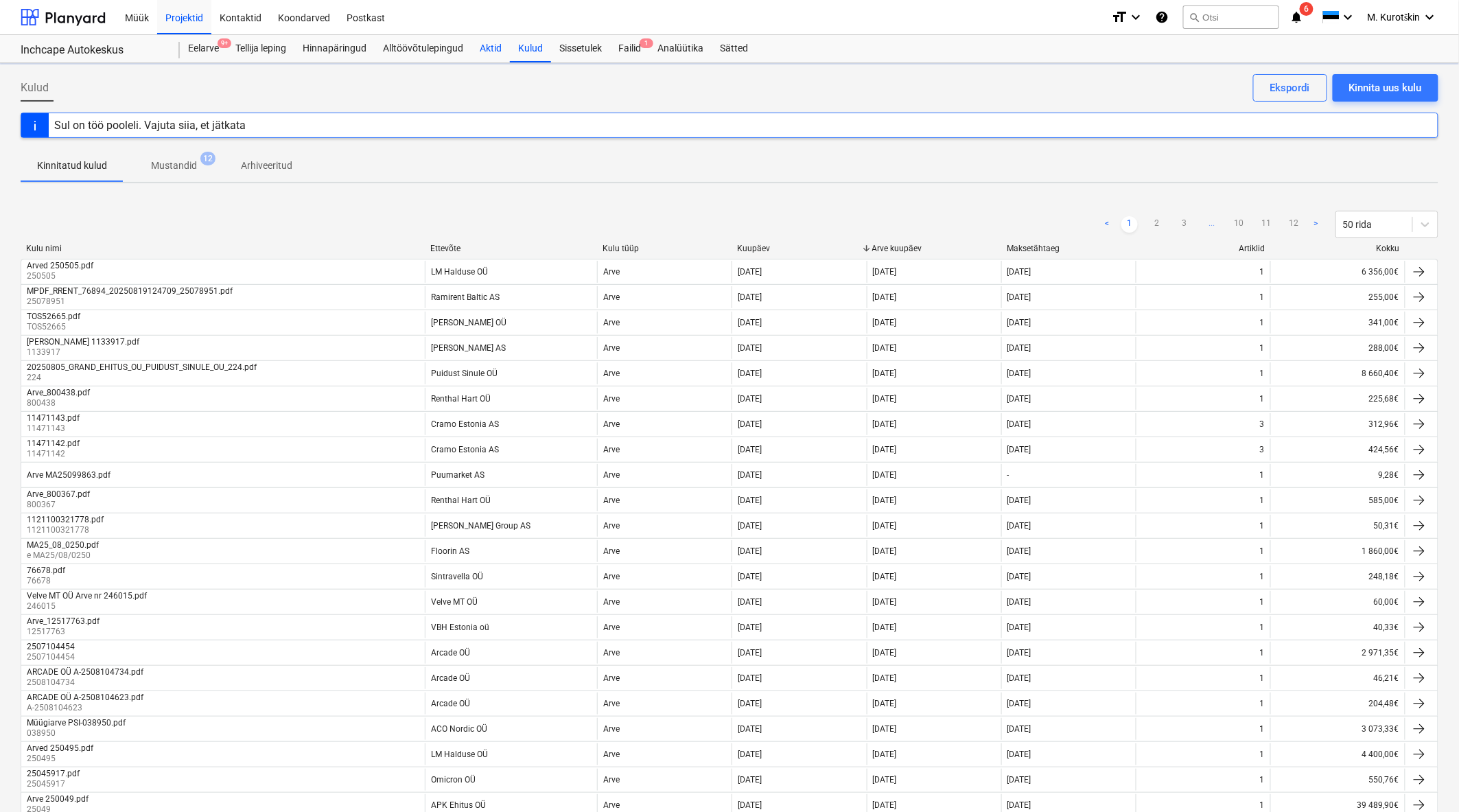
click at [487, 52] on div "Aktid" at bounding box center [490, 49] width 38 height 28
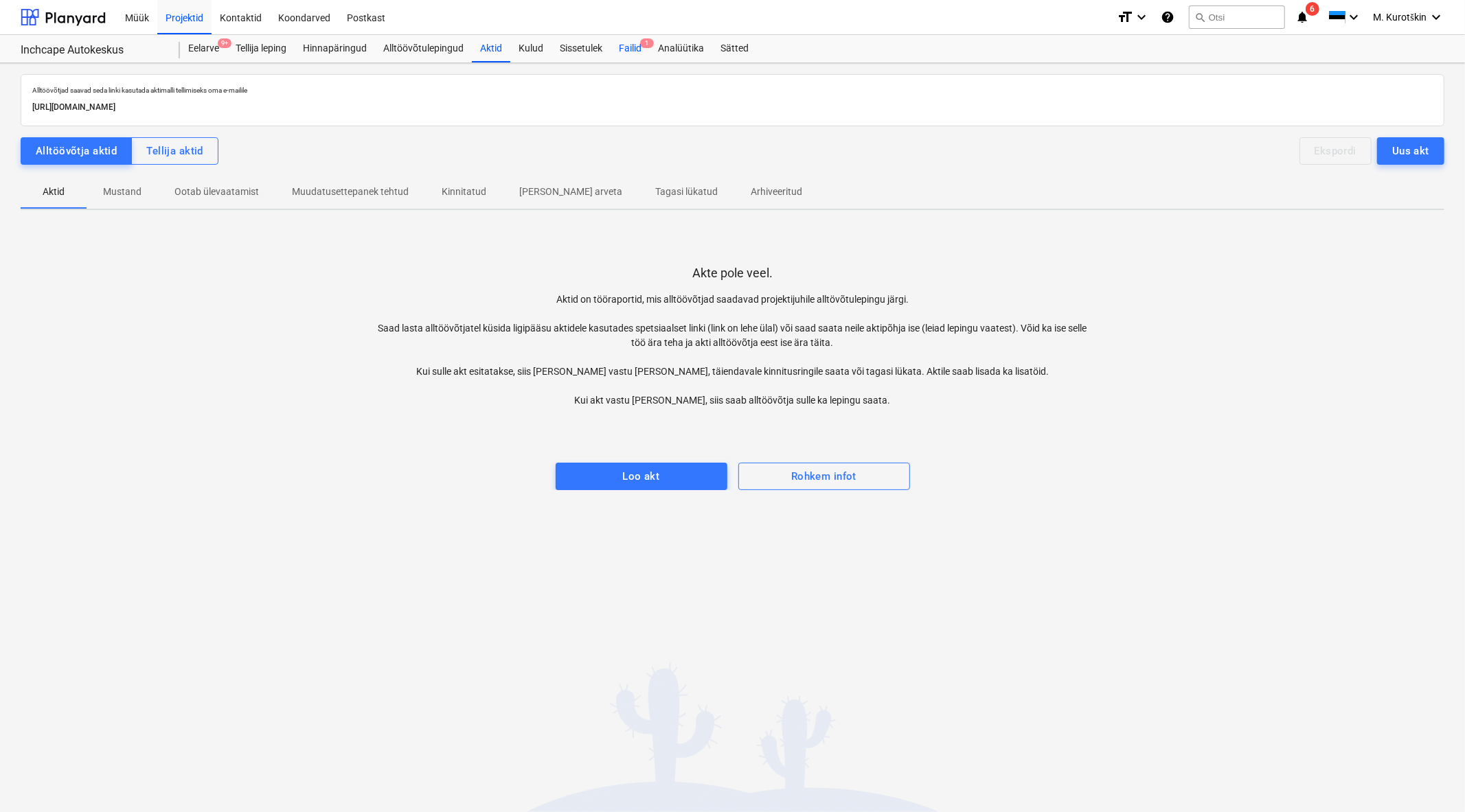
click at [643, 44] on span "1" at bounding box center [647, 43] width 14 height 10
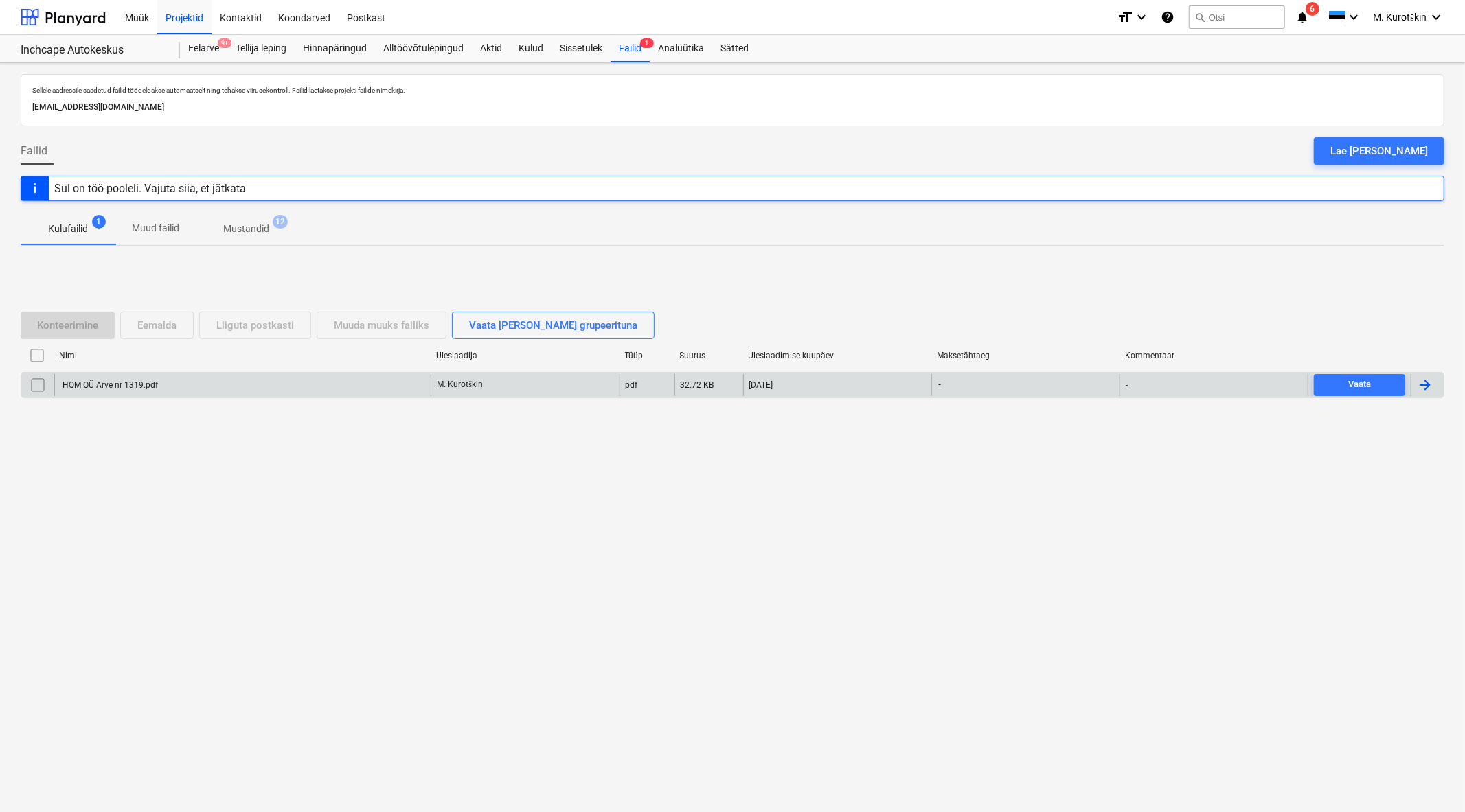
click at [38, 386] on input "checkbox" at bounding box center [38, 384] width 22 height 22
click at [164, 375] on div "HQM OÜ Arve nr 1319.pdf" at bounding box center [242, 384] width 376 height 22
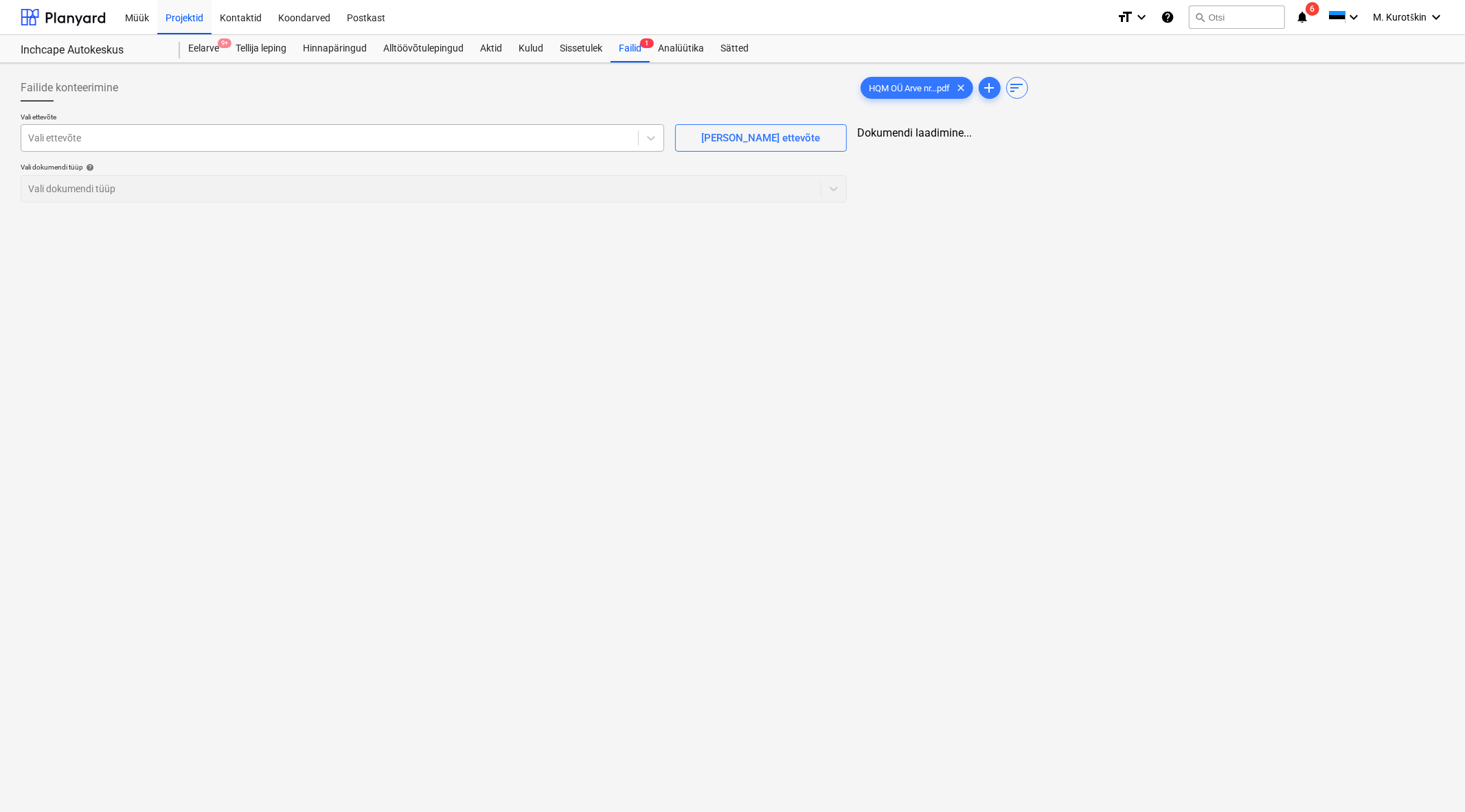
click at [564, 132] on div at bounding box center [329, 138] width 603 height 14
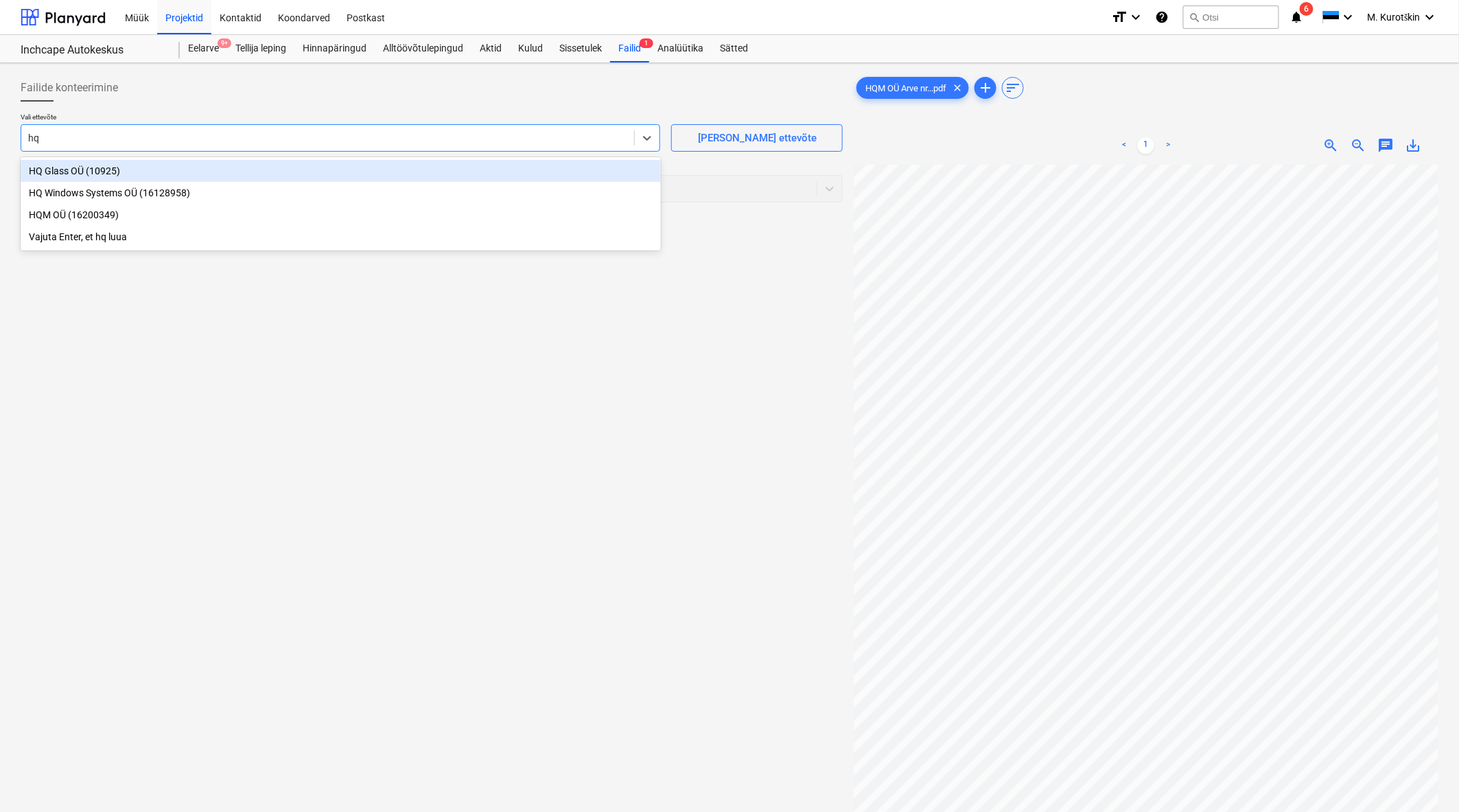
type input "hqm"
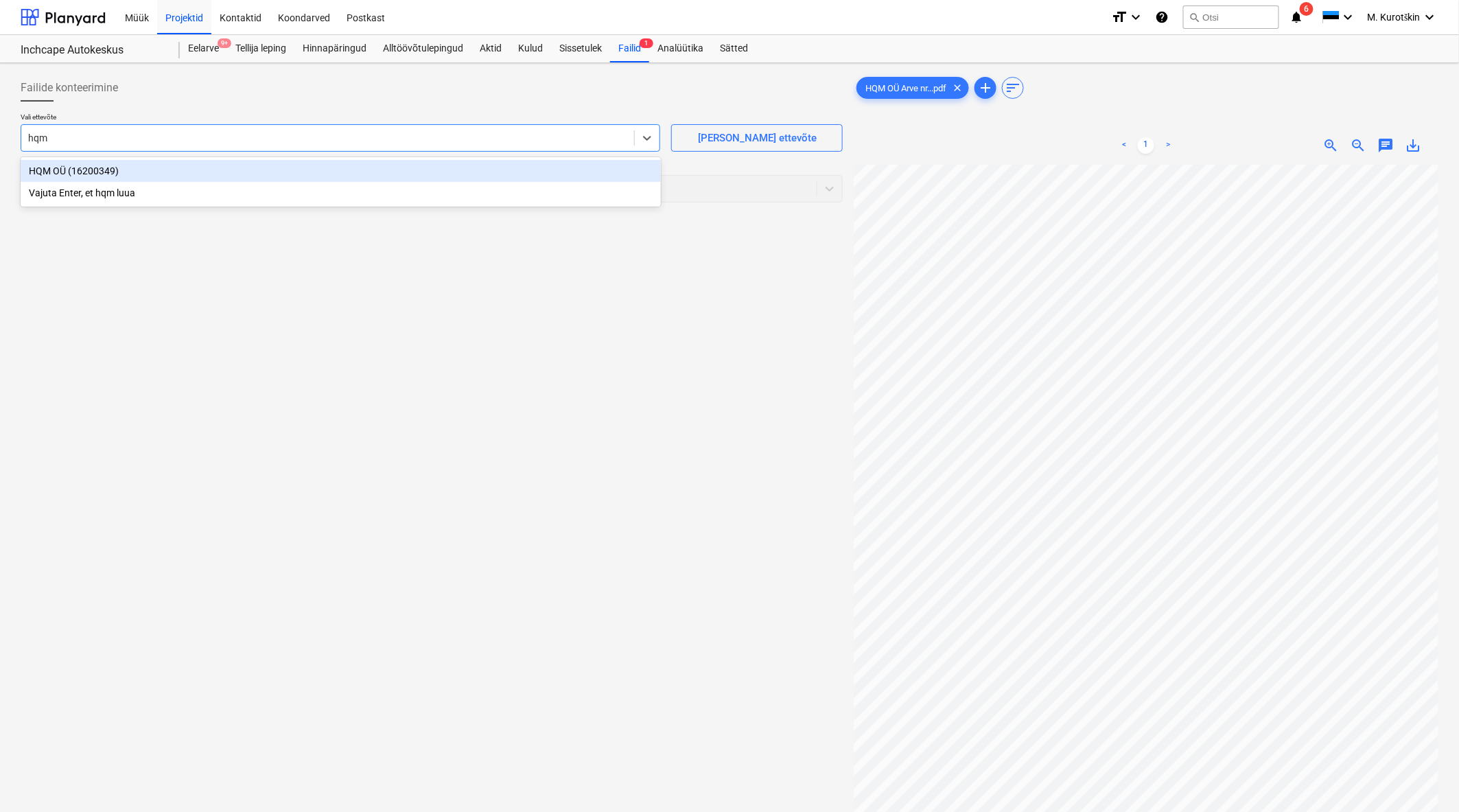
click at [450, 170] on div "HQM OÜ (16200349)" at bounding box center [340, 170] width 640 height 22
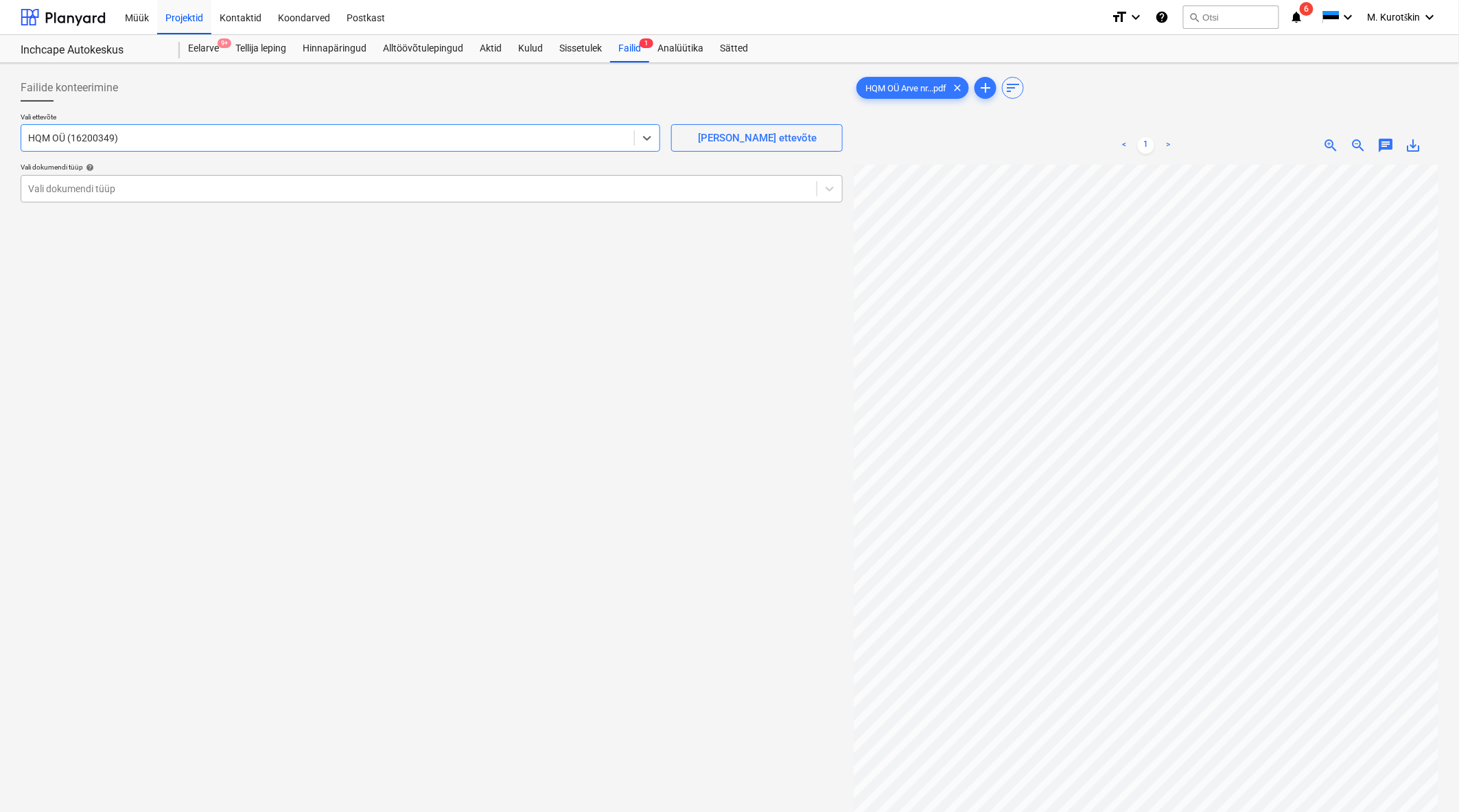
click at [440, 190] on div at bounding box center [419, 188] width 782 height 14
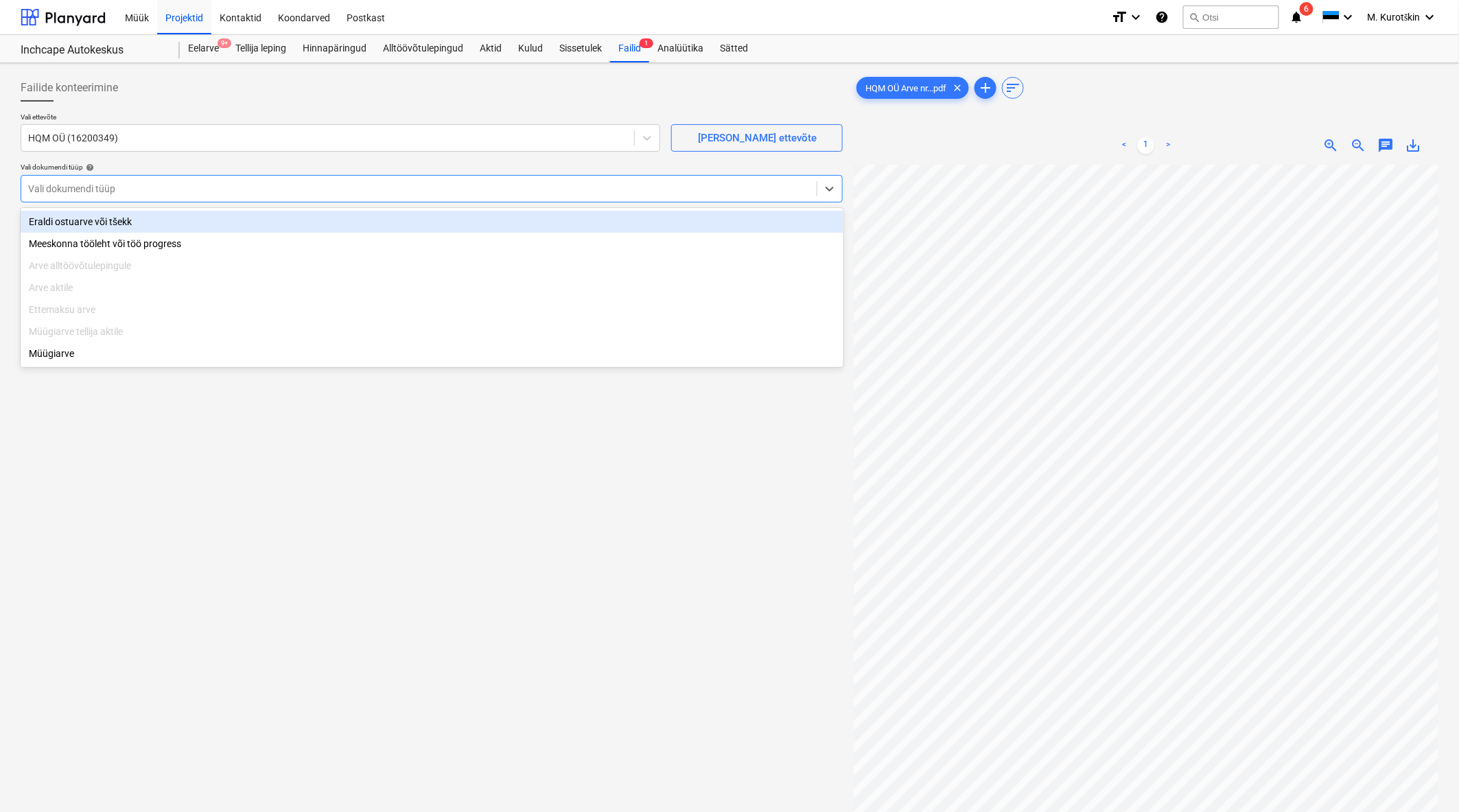
click at [430, 223] on div "Eraldi ostuarve või tšekk" at bounding box center [432, 221] width 823 height 22
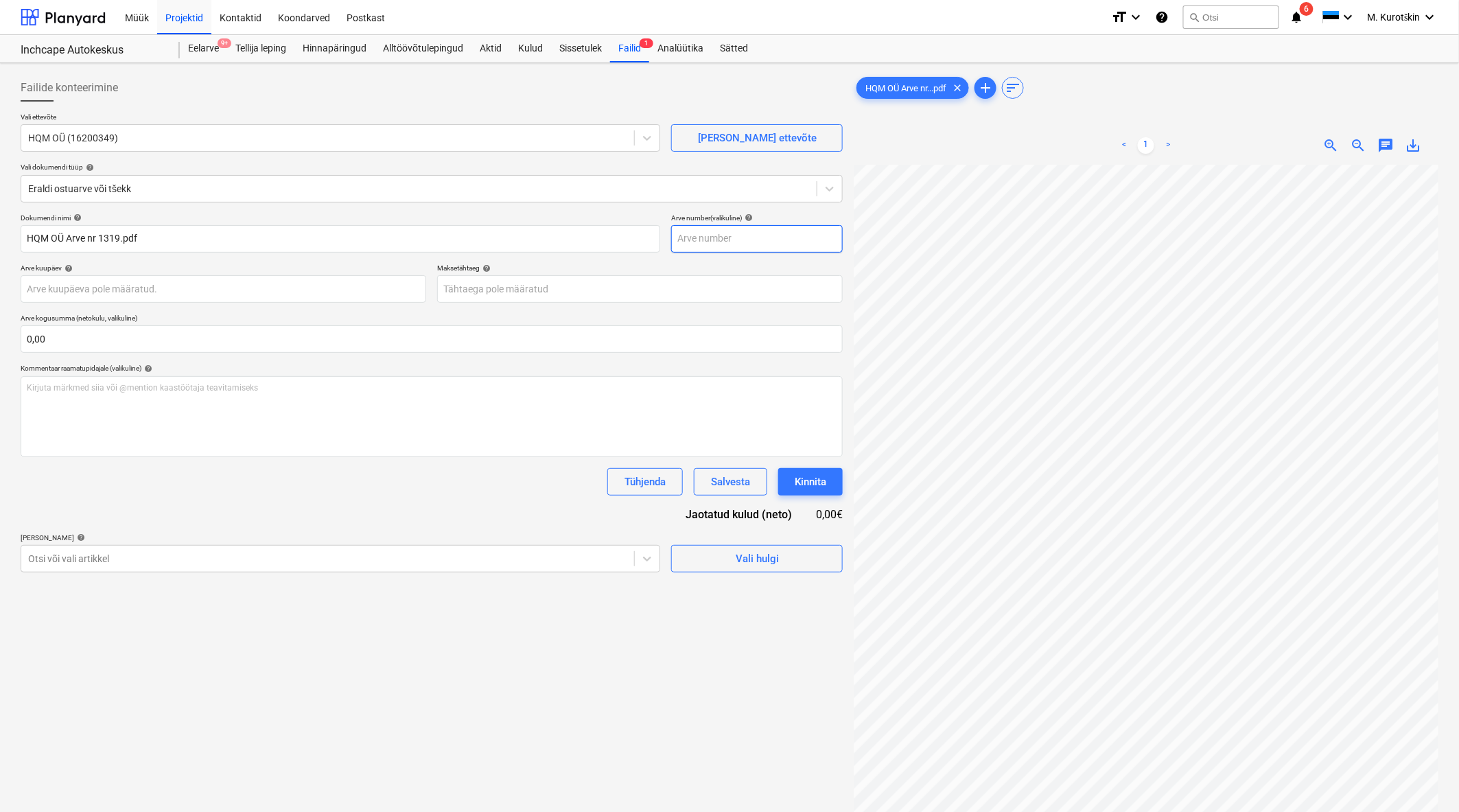
click at [716, 236] on input "text" at bounding box center [757, 239] width 172 height 28
type input "1319"
click at [524, 297] on body "Müük Projektid Kontaktid Koondarved Postkast format_size keyboard_arrow_down he…" at bounding box center [730, 406] width 1459 height 812
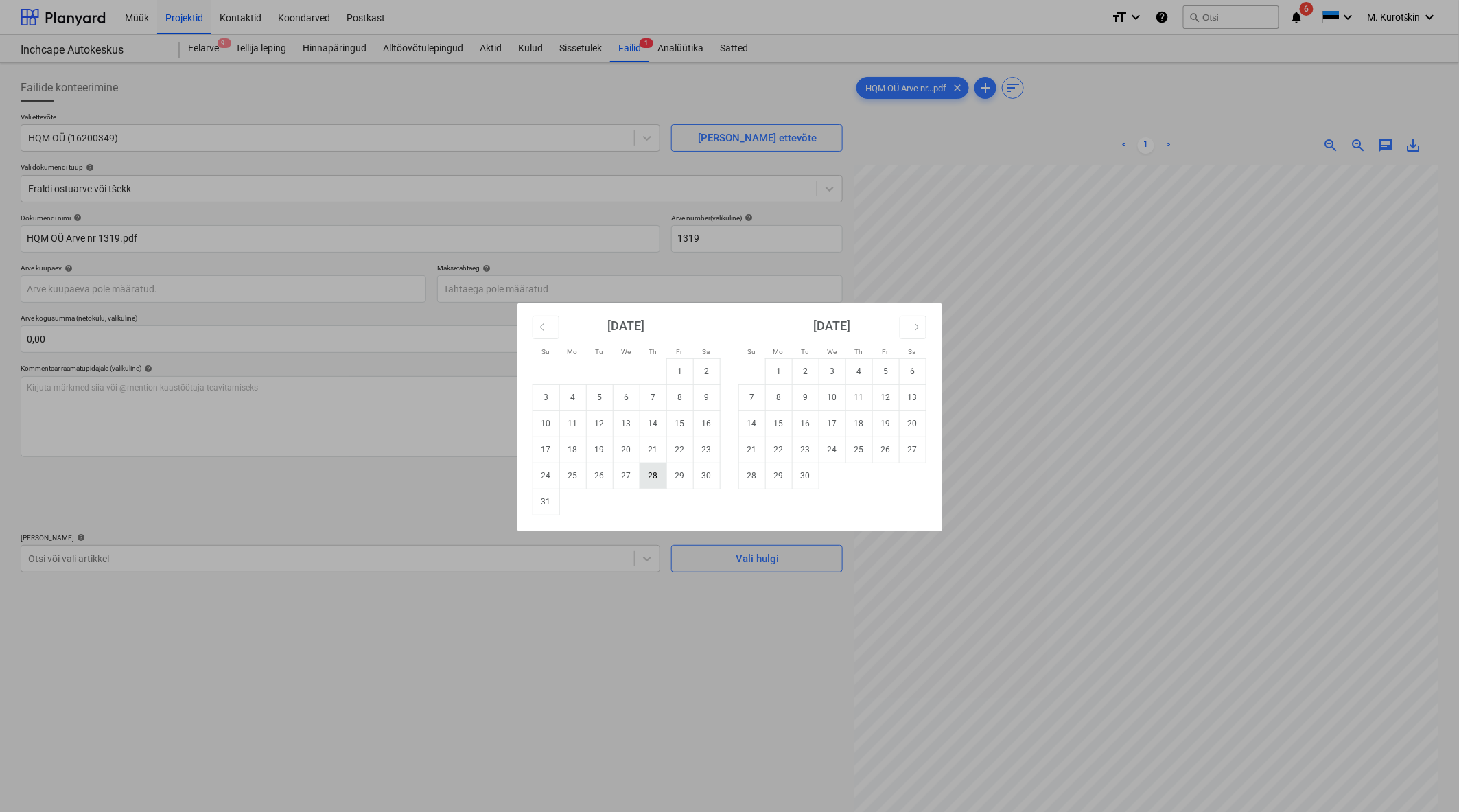
click at [655, 483] on td "28" at bounding box center [653, 475] width 27 height 26
type input "[DATE]"
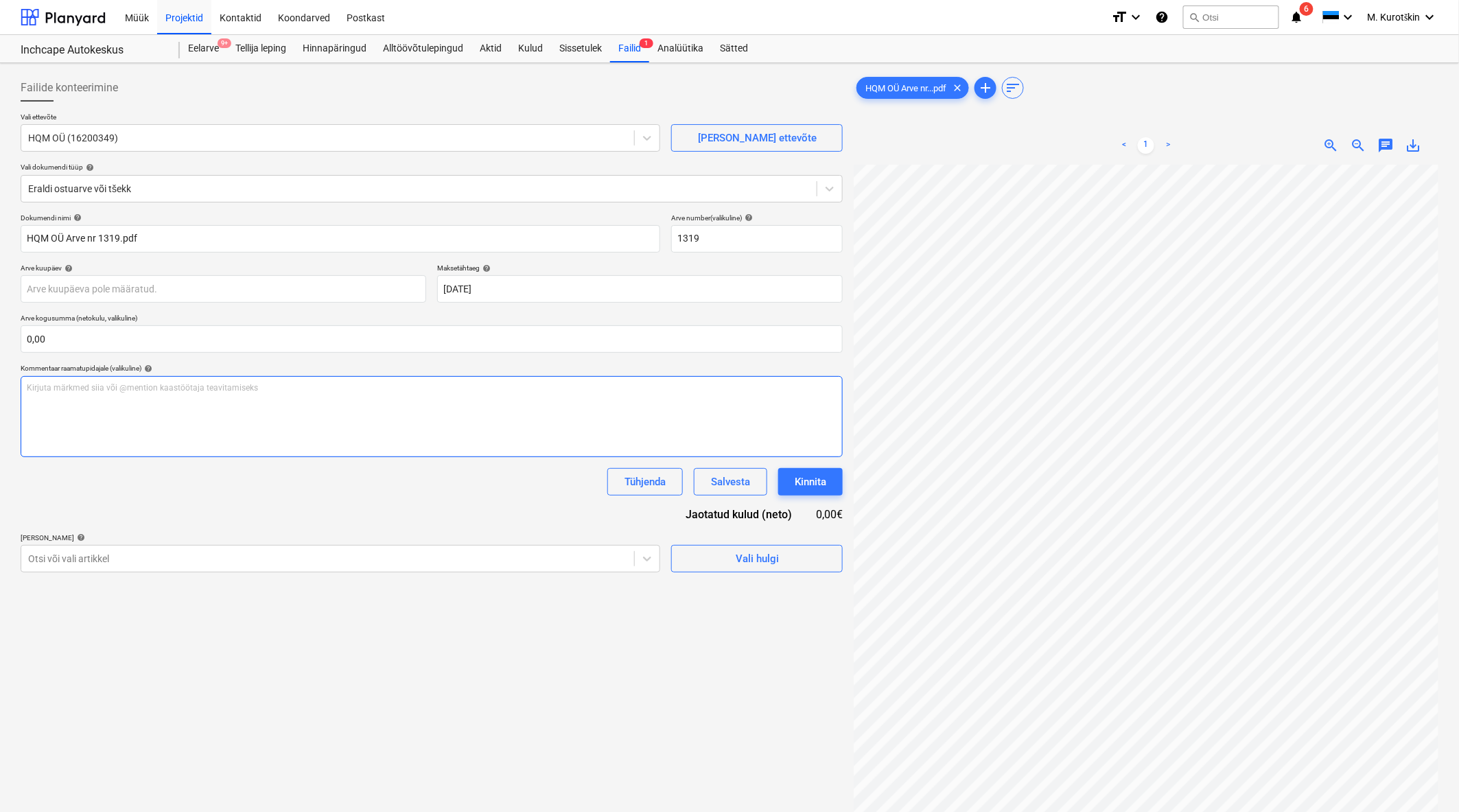
click at [275, 413] on div "Kirjuta märkmed siia või @mention kaastöötaja teavitamiseks ﻿" at bounding box center [432, 417] width 823 height 81
click at [131, 422] on div "Kirjuta märkmed siia või @mention kaastöötaja teavitamiseks ﻿" at bounding box center [432, 417] width 823 height 81
click at [1327, 147] on span "zoom_in" at bounding box center [1331, 146] width 17 height 17
click at [1353, 149] on span "zoom_out" at bounding box center [1359, 146] width 17 height 17
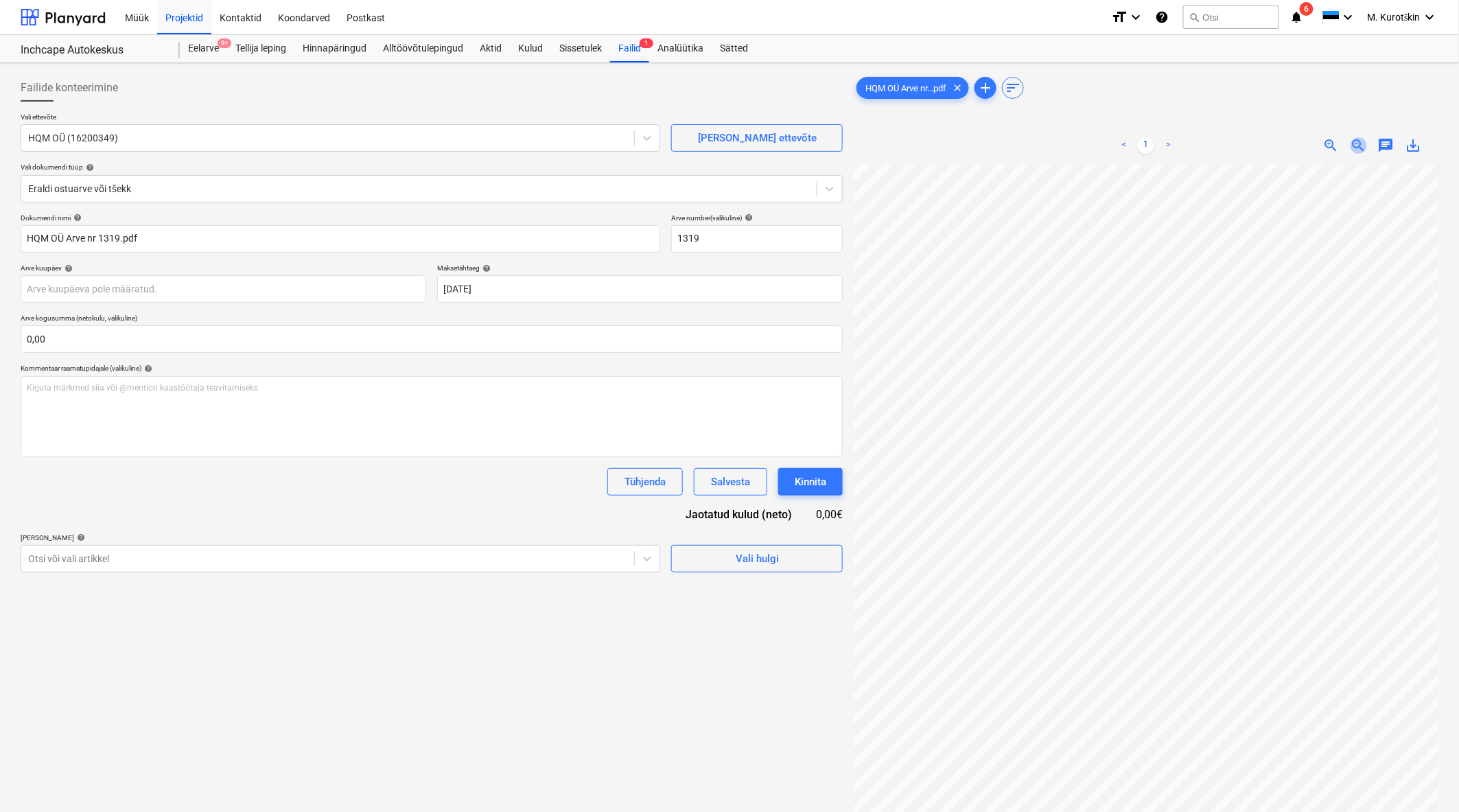
click at [1354, 149] on span "zoom_out" at bounding box center [1359, 146] width 17 height 17
click at [1338, 145] on span "zoom_in" at bounding box center [1331, 146] width 17 height 17
click at [1352, 146] on span "zoom_out" at bounding box center [1359, 146] width 17 height 17
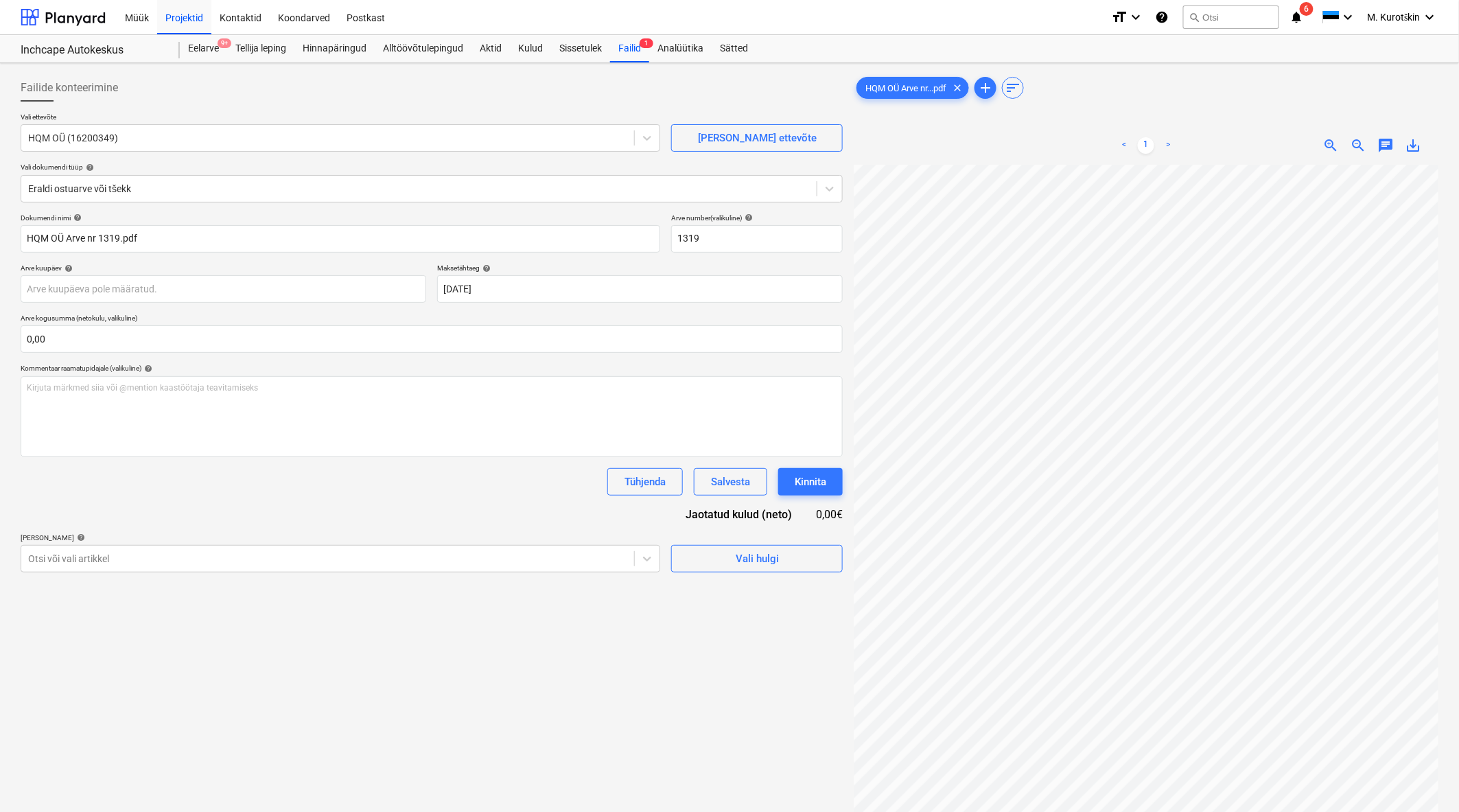
scroll to position [0, 0]
click at [1334, 146] on span "zoom_in" at bounding box center [1331, 146] width 17 height 17
click at [622, 297] on body "Müük Projektid Kontaktid Koondarved Postkast format_size keyboard_arrow_down he…" at bounding box center [730, 406] width 1459 height 812
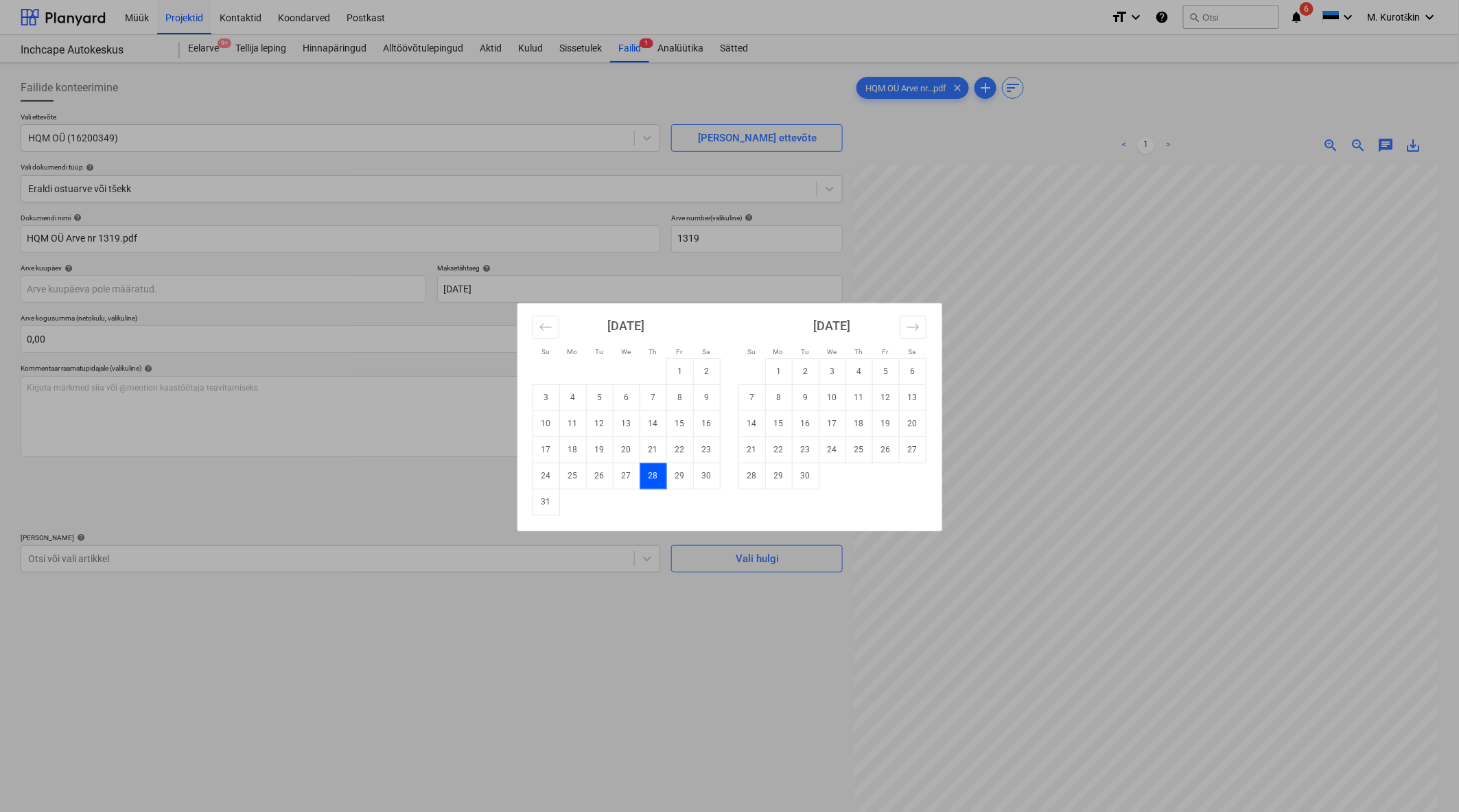
click at [457, 401] on div "Su Mo Tu We Th Fr Sa Su Mo Tu We Th Fr Sa [DATE] 1 2 3 4 5 6 7 8 9 10 11 12 13 …" at bounding box center [730, 406] width 1459 height 812
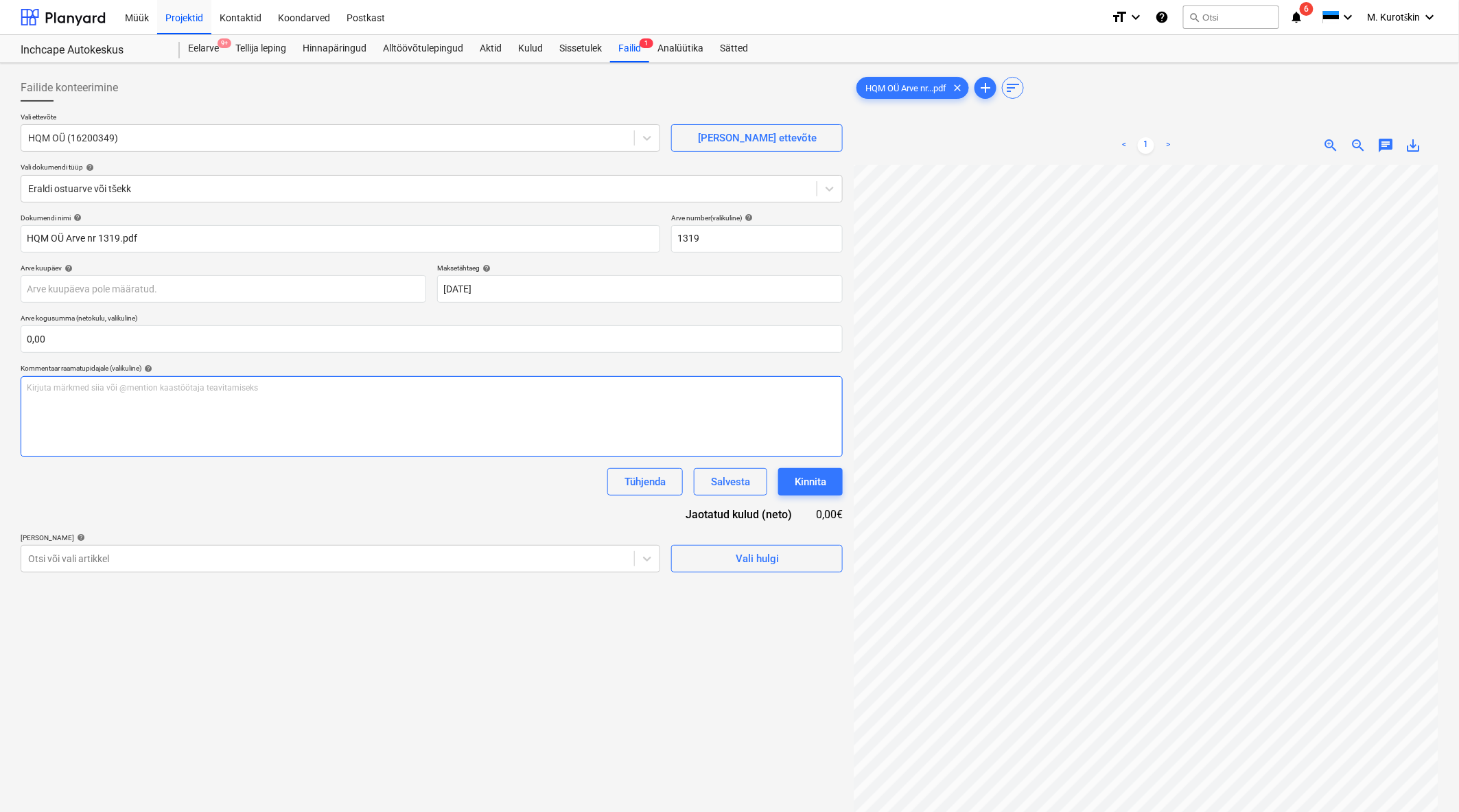
click at [457, 401] on div "Kirjuta märkmed siia või @mention kaastöötaja teavitamiseks ﻿" at bounding box center [432, 417] width 823 height 81
click at [360, 559] on div at bounding box center [327, 558] width 599 height 14
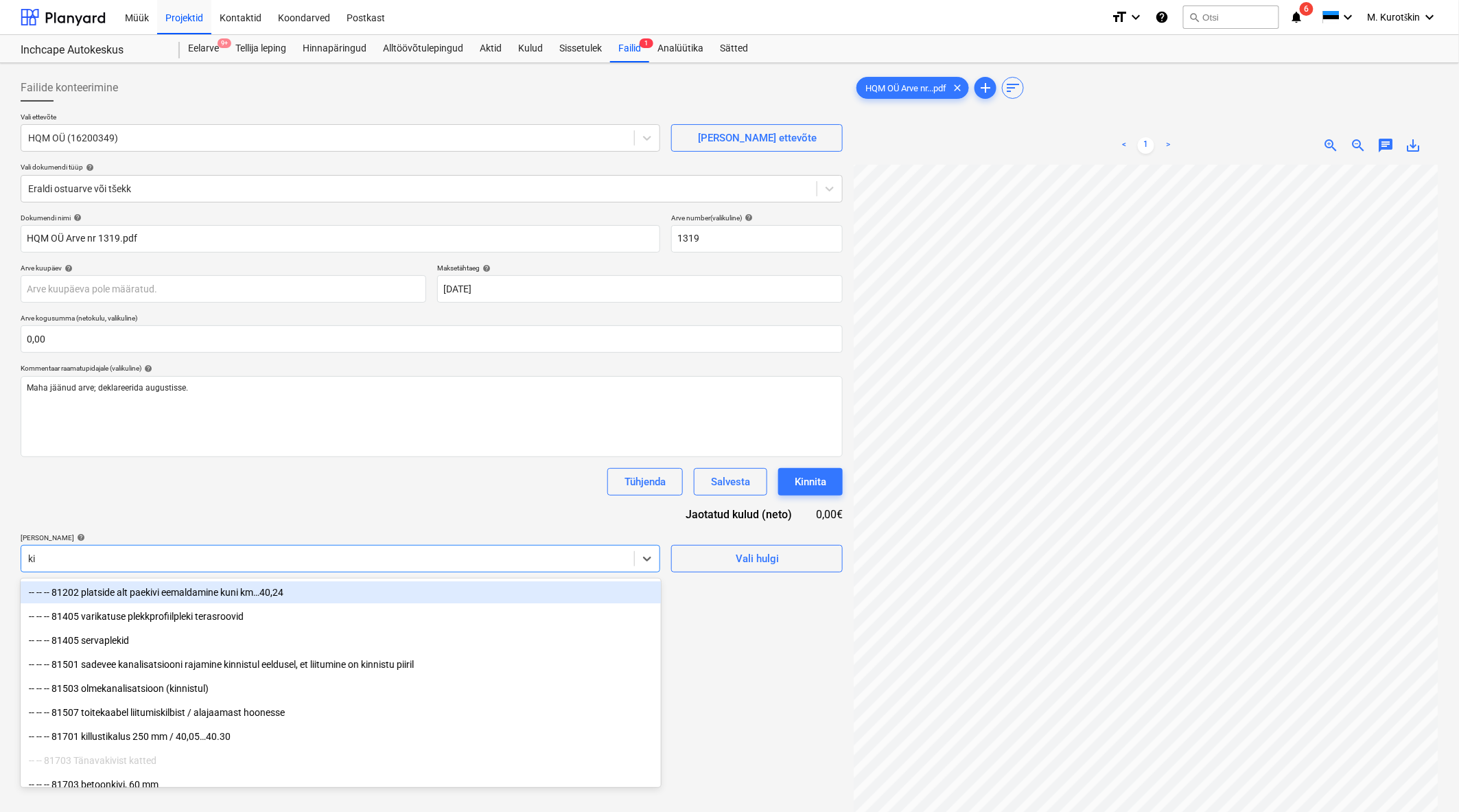
type input "[PERSON_NAME]"
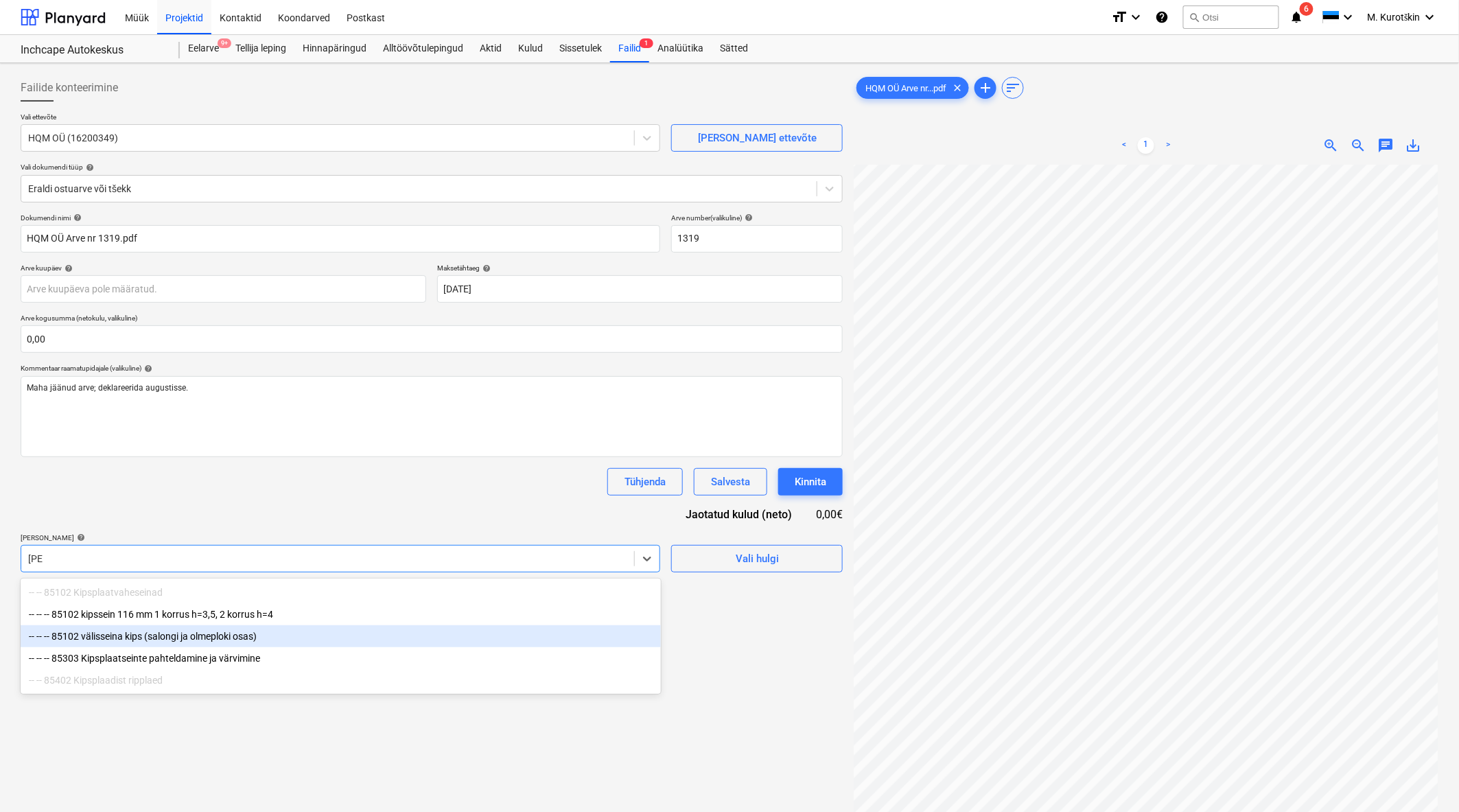
click at [356, 636] on div "-- -- -- 85102 välisseina kips (salongi ja olmeploki osas)" at bounding box center [340, 636] width 640 height 22
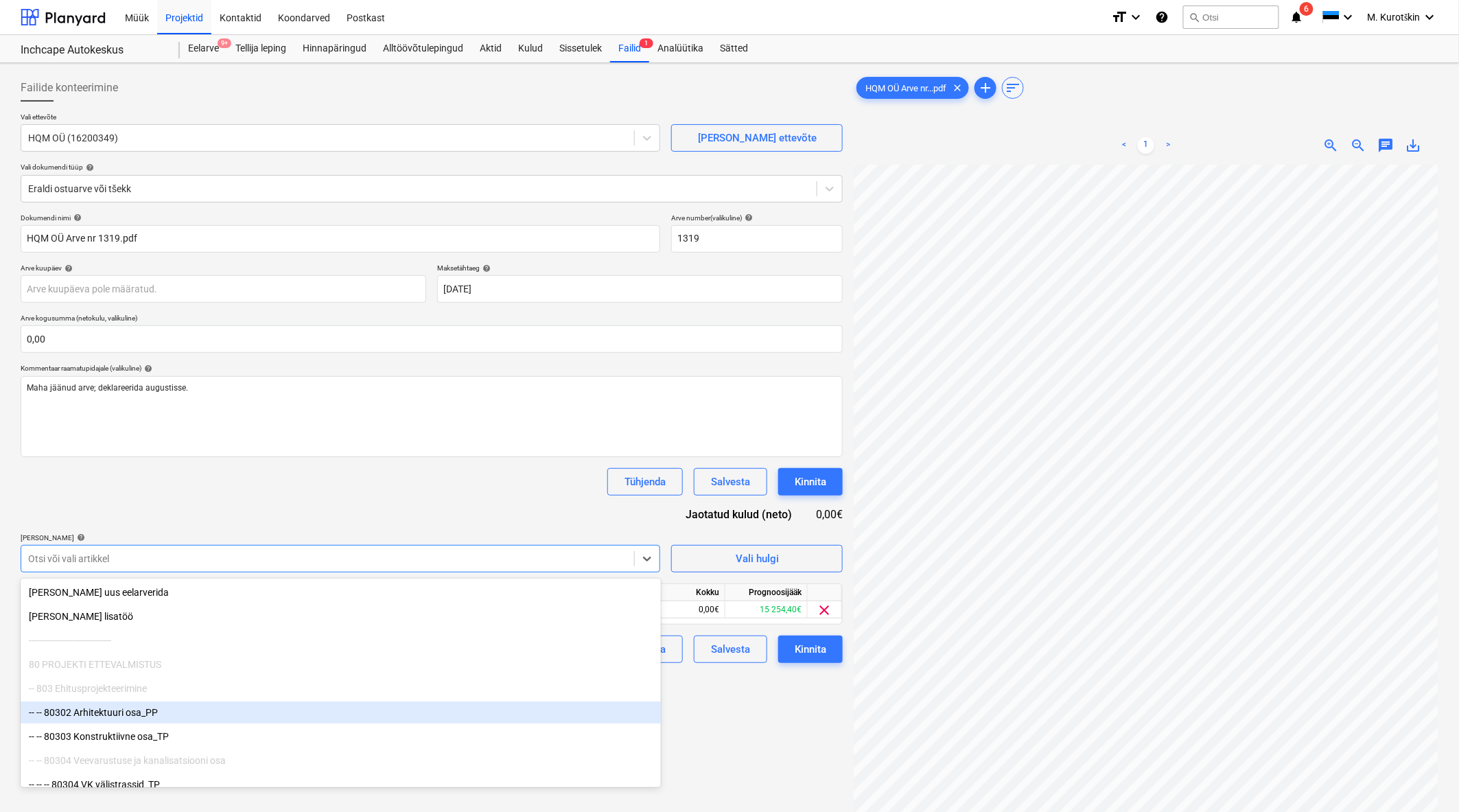
click at [806, 741] on div "Failide konteerimine Vali ettevõte HQM OÜ (16200349) [PERSON_NAME] uus ettevõte…" at bounding box center [432, 506] width 833 height 875
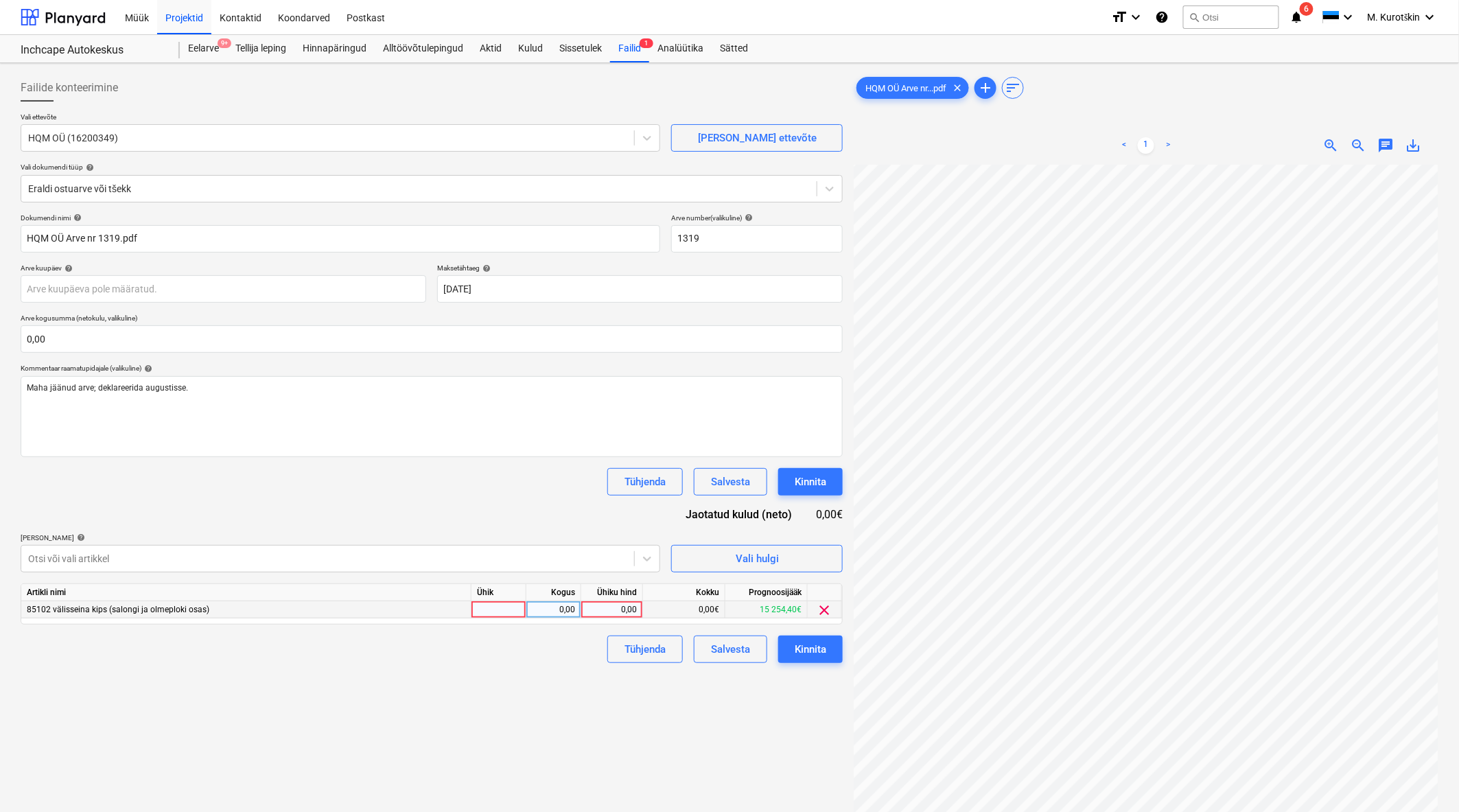
click at [609, 609] on div "0,00" at bounding box center [612, 609] width 50 height 17
type input "84451,11"
click at [586, 736] on div "Failide konteerimine Vali ettevõte HQM OÜ (16200349) [PERSON_NAME] uus ettevõte…" at bounding box center [432, 506] width 833 height 875
drag, startPoint x: 612, startPoint y: 614, endPoint x: 614, endPoint y: 623, distance: 9.2
click at [612, 620] on div "Artikli nimi Ühik Kogus Ühiku hind Kokku Prognoosijääk 85102 välisseina kips (s…" at bounding box center [432, 603] width 823 height 41
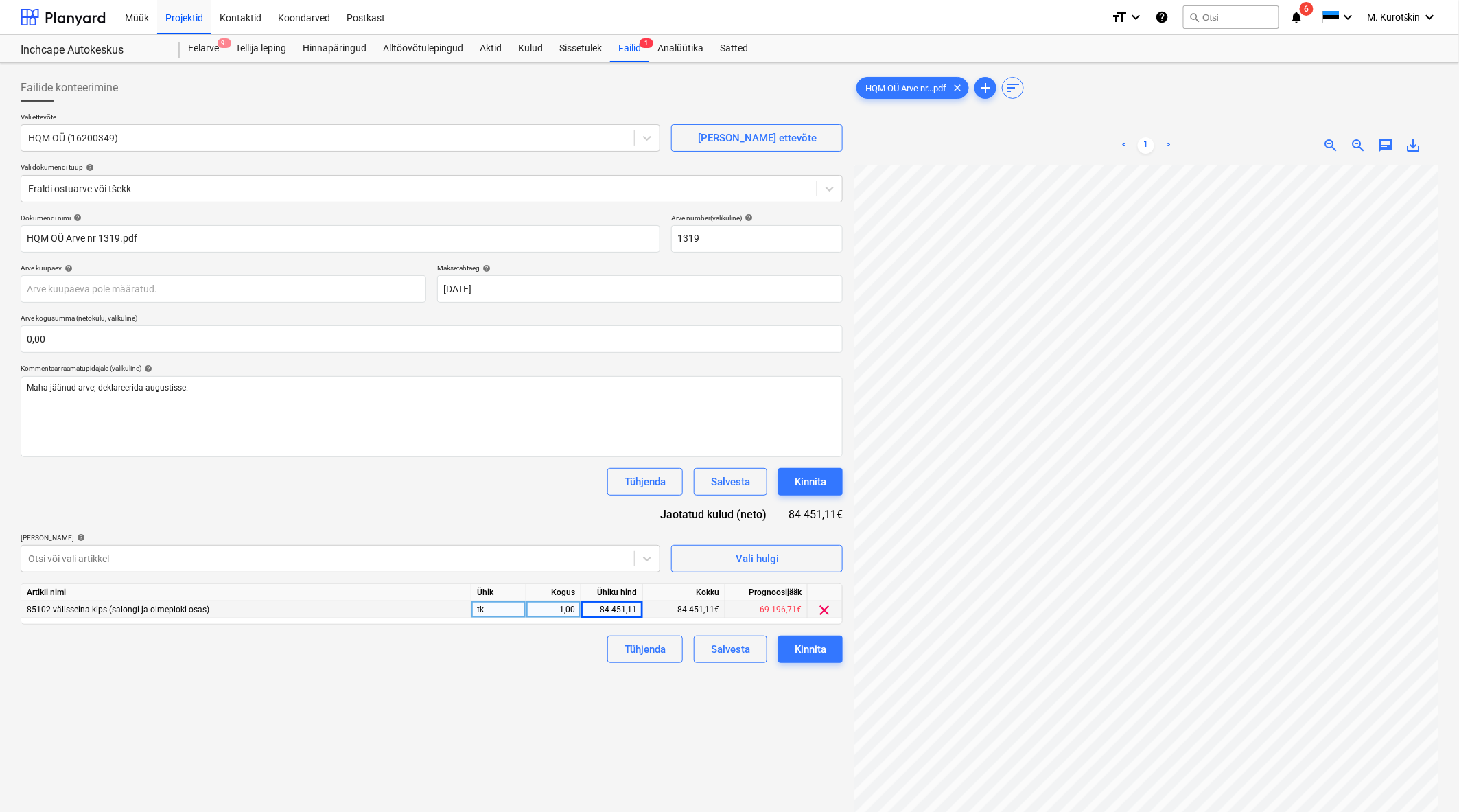
click at [623, 616] on div "84 451,11" at bounding box center [612, 609] width 50 height 17
click at [620, 613] on input "84451,11" at bounding box center [612, 609] width 61 height 17
type input "8451,11"
click at [612, 711] on div "Failide konteerimine Vali ettevõte HQM OÜ (16200349) [PERSON_NAME] uus ettevõte…" at bounding box center [432, 506] width 833 height 875
click at [832, 662] on button "Kinnita" at bounding box center [811, 649] width 65 height 28
